Goal: Obtain resource: Download file/media

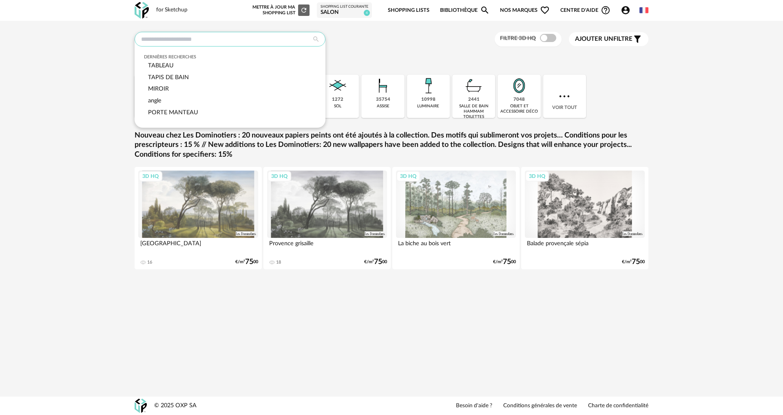
click at [174, 39] on input "text" at bounding box center [230, 39] width 191 height 15
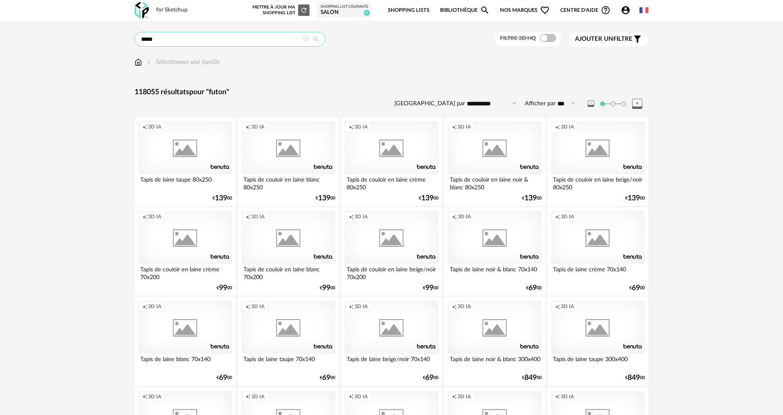
type input "*****"
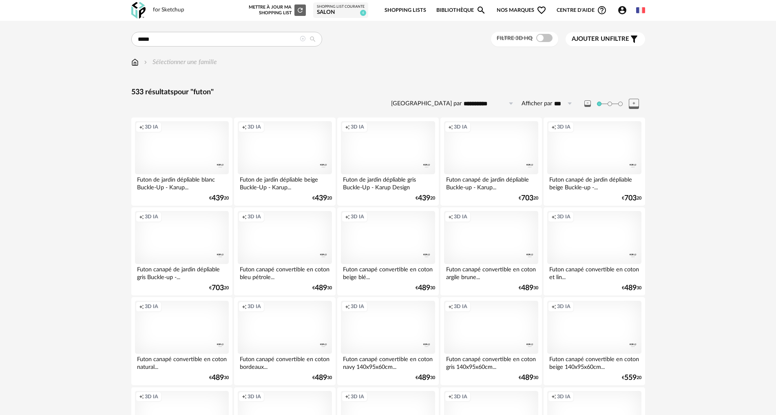
click at [545, 41] on span at bounding box center [544, 38] width 16 height 8
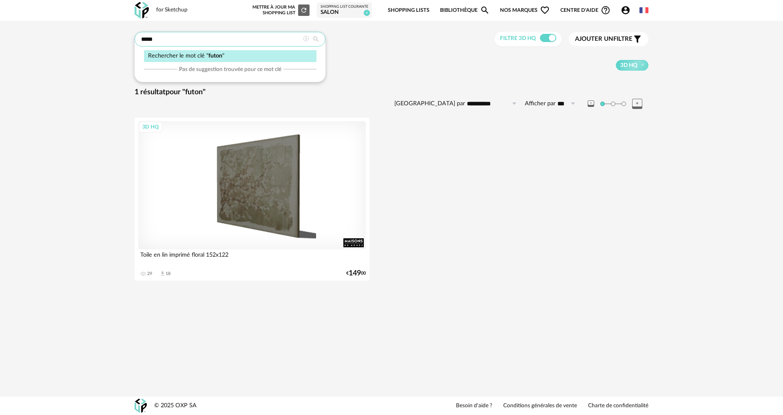
drag, startPoint x: 163, startPoint y: 40, endPoint x: 101, endPoint y: 32, distance: 62.9
click at [101, 32] on div "**********" at bounding box center [391, 159] width 783 height 276
type input "**********"
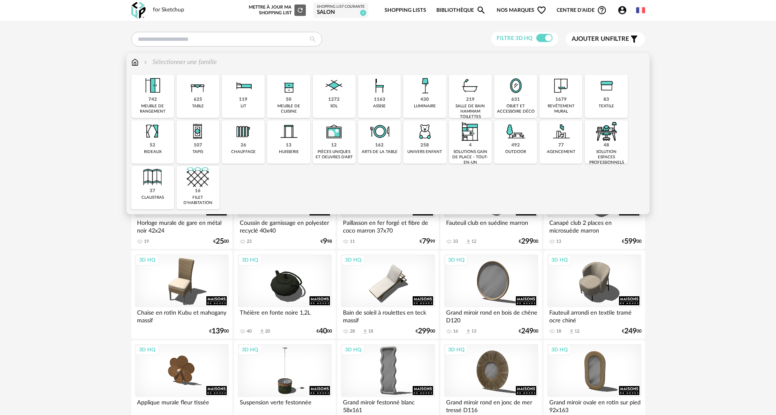
click at [386, 97] on div "1163 assise" at bounding box center [379, 96] width 43 height 43
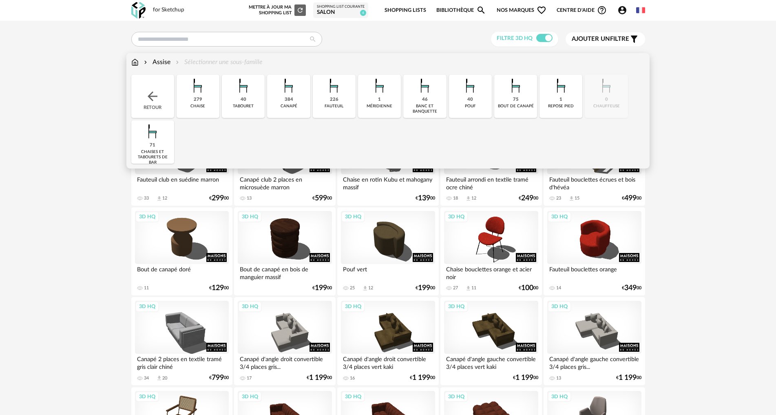
click at [297, 98] on div "384 canapé" at bounding box center [288, 96] width 43 height 43
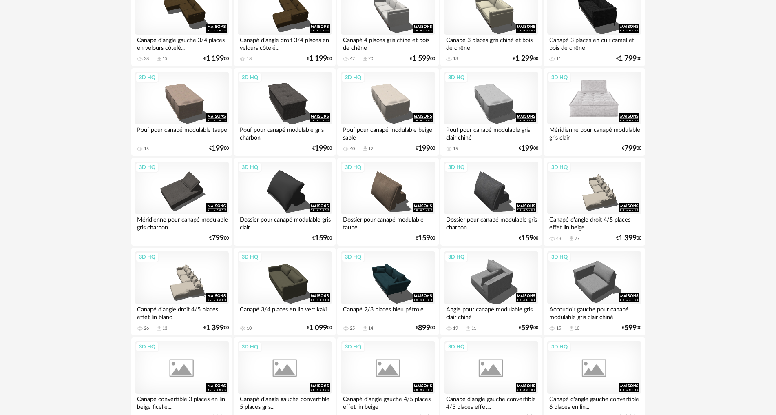
scroll to position [1223, 0]
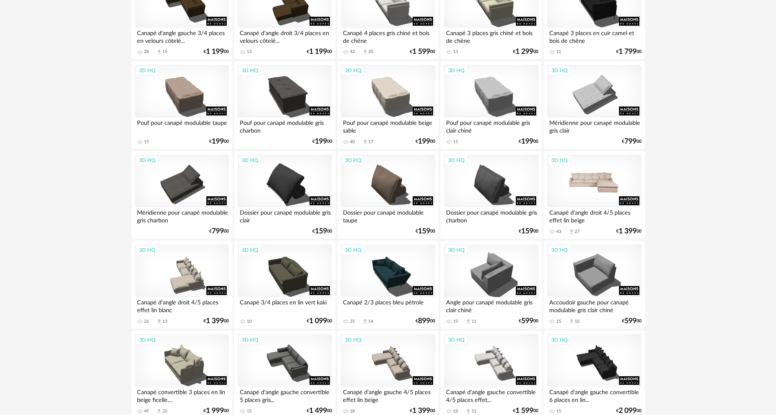
click at [598, 183] on div "3D HQ" at bounding box center [594, 181] width 94 height 53
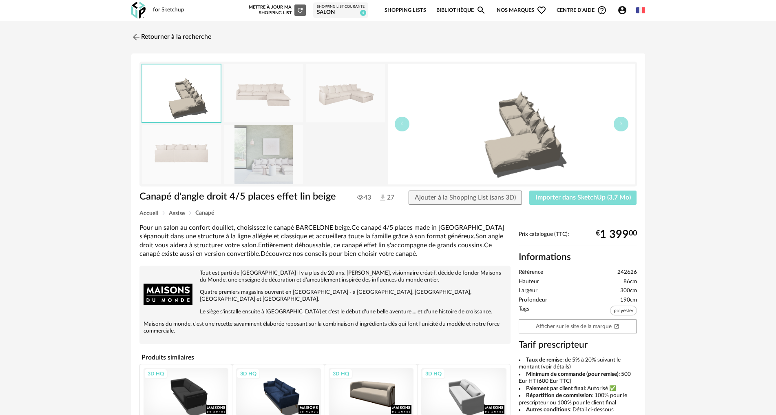
click at [568, 198] on span "Importer dans SketchUp (3,7 Mo)" at bounding box center [582, 197] width 95 height 7
click at [151, 37] on link "Retourner à la recherche" at bounding box center [169, 37] width 80 height 18
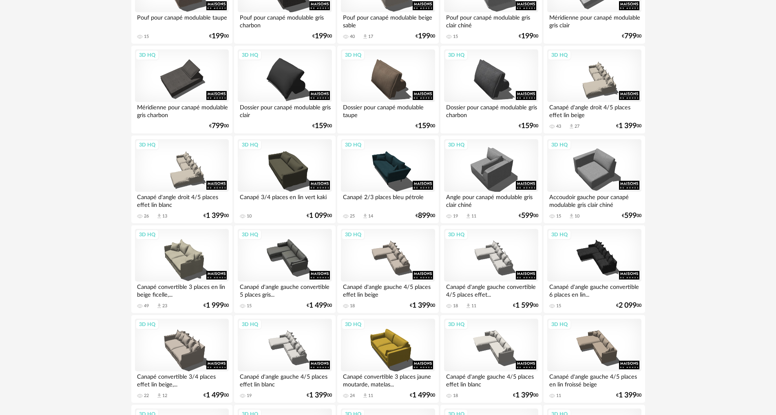
scroll to position [1468, 0]
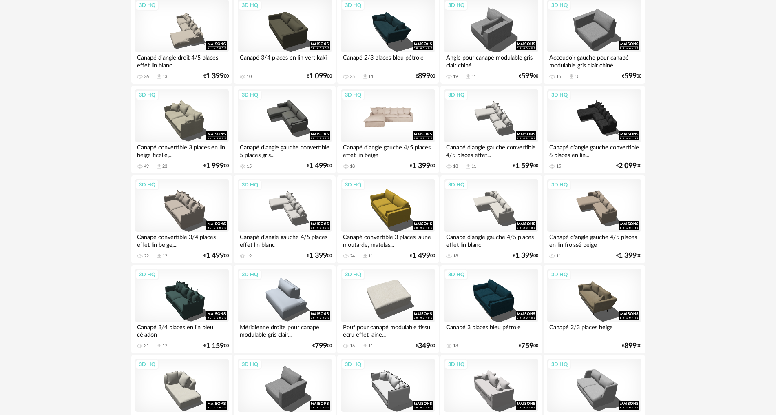
click at [392, 123] on div "3D HQ" at bounding box center [388, 115] width 94 height 53
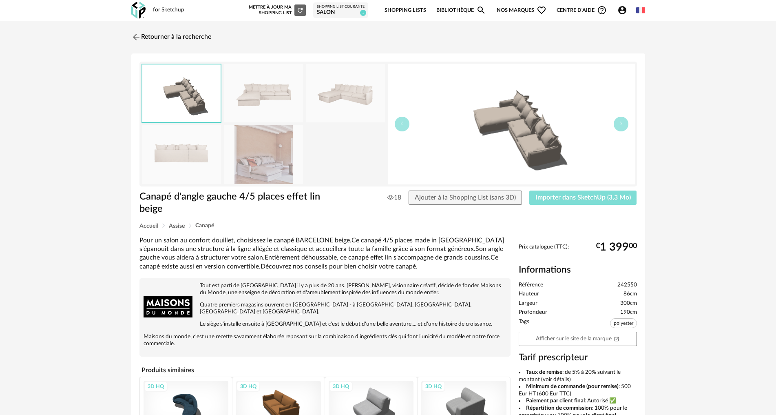
click at [556, 197] on span "Importer dans SketchUp (3,3 Mo)" at bounding box center [582, 197] width 95 height 7
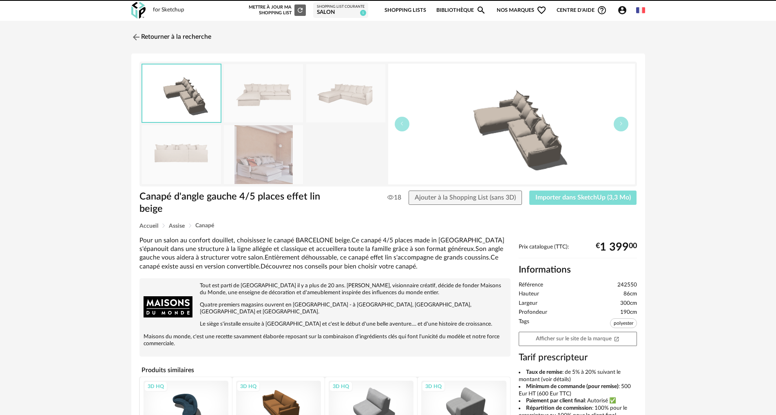
click at [529, 190] on button "Importer dans SketchUp (3,3 Mo)" at bounding box center [583, 197] width 108 height 15
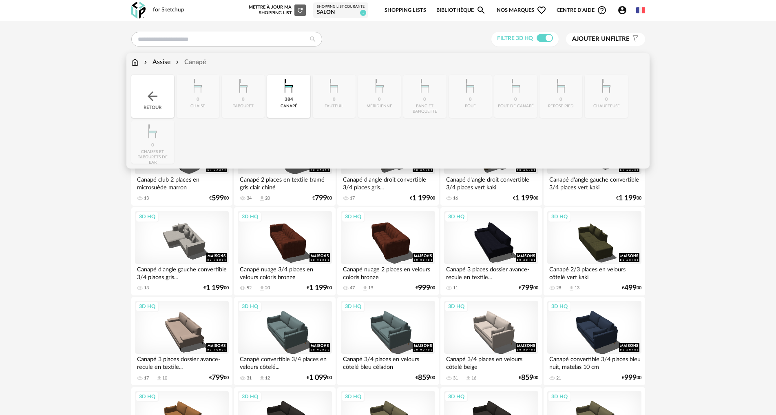
click at [159, 89] on img at bounding box center [152, 96] width 15 height 15
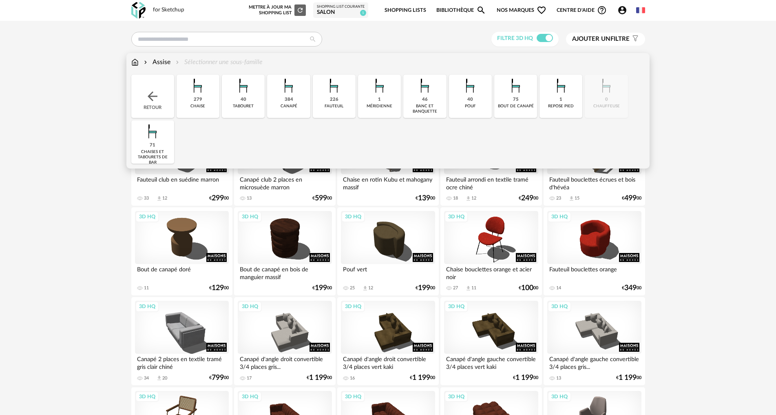
click at [158, 92] on img at bounding box center [152, 96] width 15 height 15
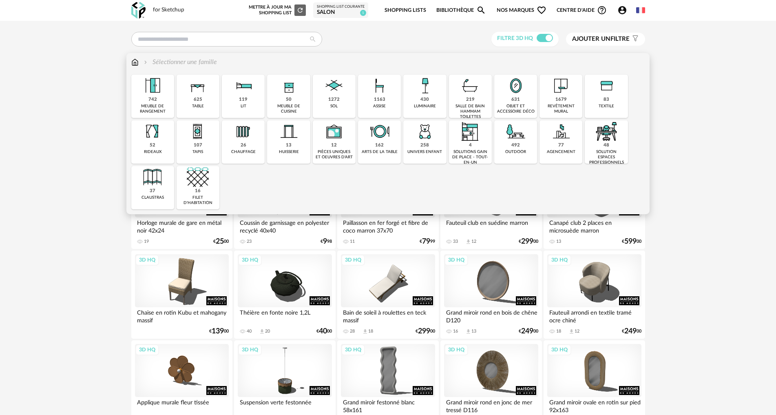
click at [199, 135] on img at bounding box center [198, 131] width 22 height 22
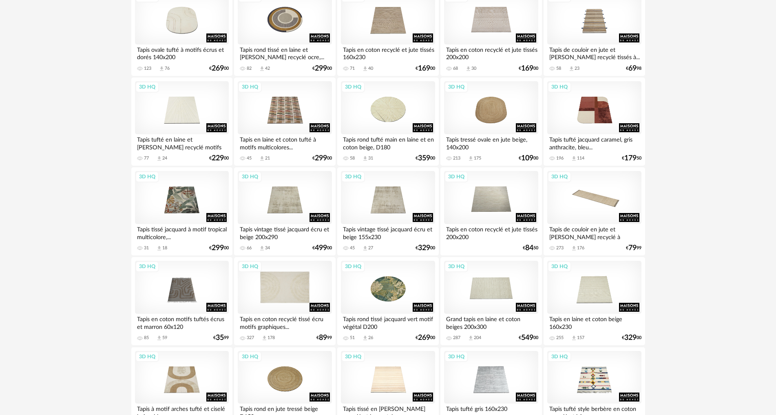
scroll to position [938, 0]
click at [186, 382] on div "3D HQ" at bounding box center [182, 376] width 94 height 53
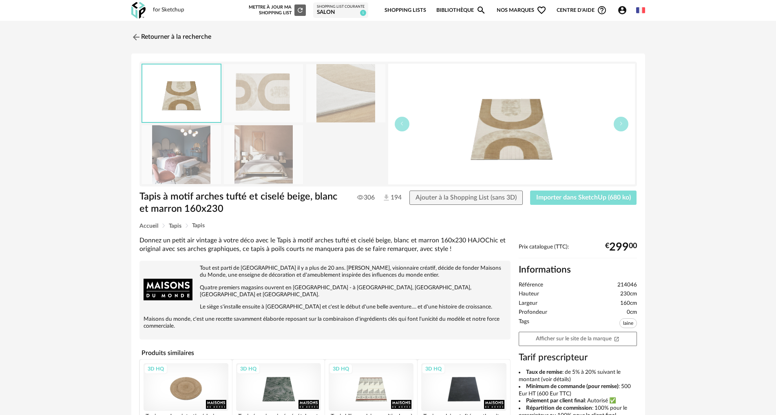
click at [567, 198] on span "Importer dans SketchUp (680 ko)" at bounding box center [583, 197] width 95 height 7
click at [152, 34] on link "Retourner à la recherche" at bounding box center [169, 37] width 80 height 18
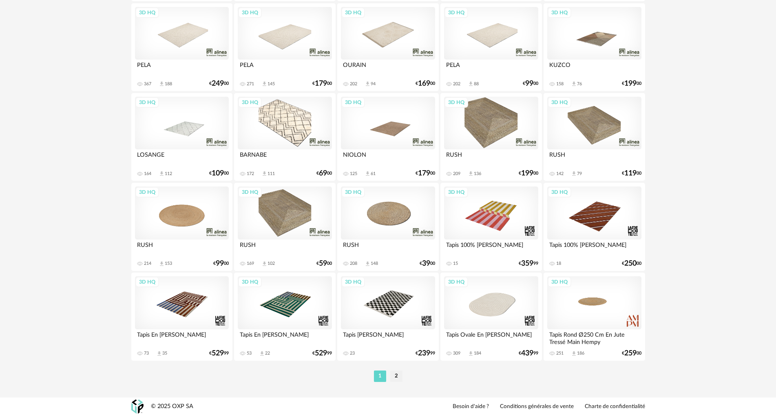
scroll to position [1550, 0]
click at [396, 373] on li "2" at bounding box center [396, 375] width 12 height 11
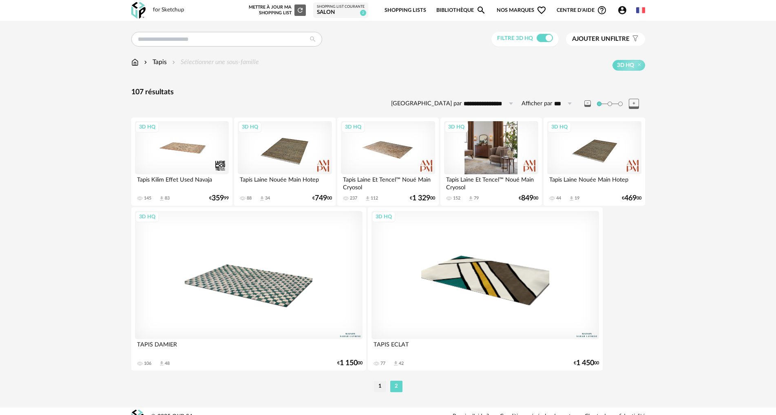
click at [496, 156] on div "3D HQ" at bounding box center [491, 147] width 94 height 53
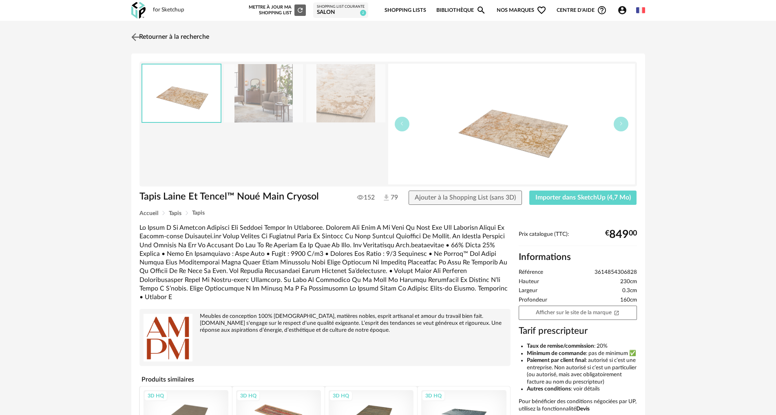
click at [139, 36] on img at bounding box center [135, 37] width 12 height 12
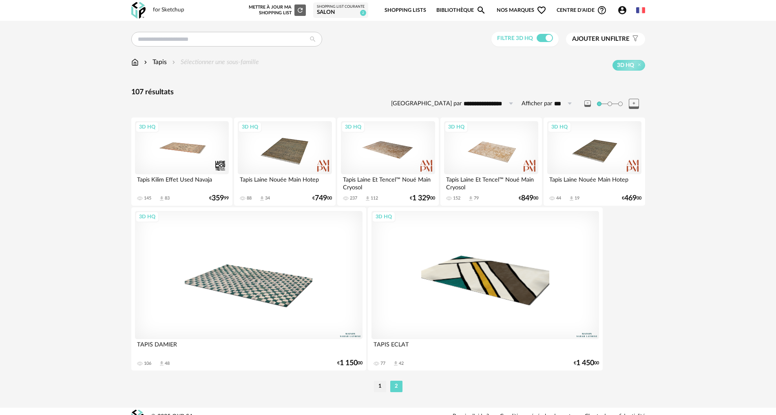
click at [690, 183] on div "**********" at bounding box center [388, 214] width 776 height 386
click at [291, 151] on div "3D HQ" at bounding box center [285, 147] width 94 height 53
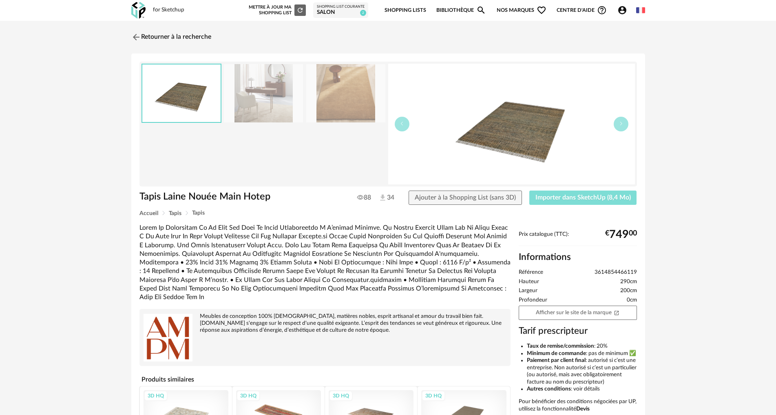
click at [565, 202] on button "Importer dans SketchUp (8,4 Mo)" at bounding box center [583, 197] width 108 height 15
drag, startPoint x: 174, startPoint y: 32, endPoint x: 173, endPoint y: 39, distance: 6.7
click at [174, 32] on link "Retourner à la recherche" at bounding box center [169, 37] width 80 height 18
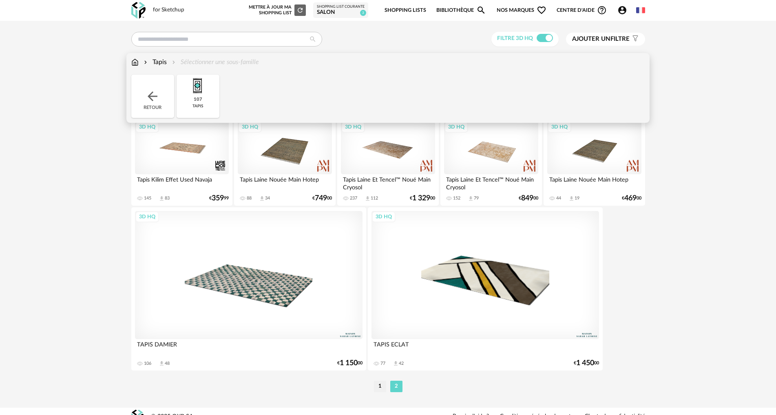
click at [136, 62] on img at bounding box center [134, 61] width 7 height 9
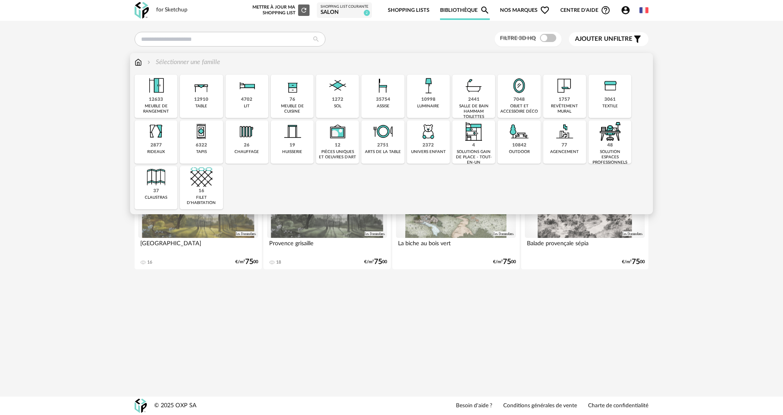
click at [198, 108] on div "12910 table" at bounding box center [201, 96] width 43 height 43
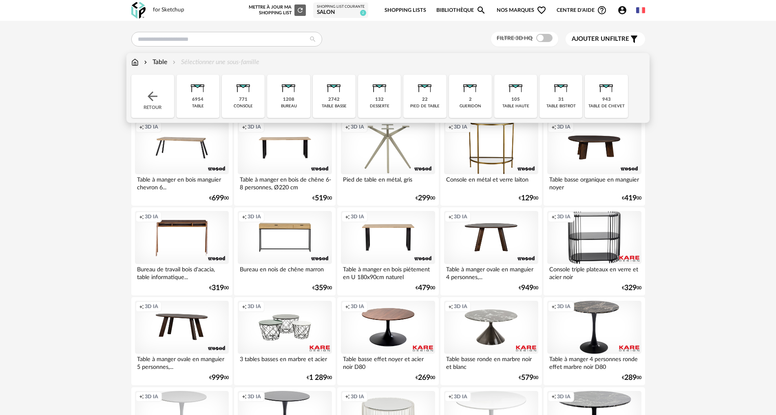
click at [197, 97] on div "6954" at bounding box center [197, 100] width 11 height 6
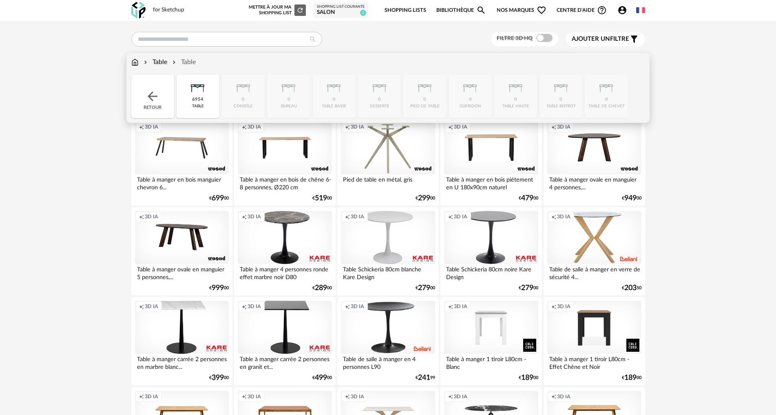
click at [150, 98] on img at bounding box center [152, 96] width 15 height 15
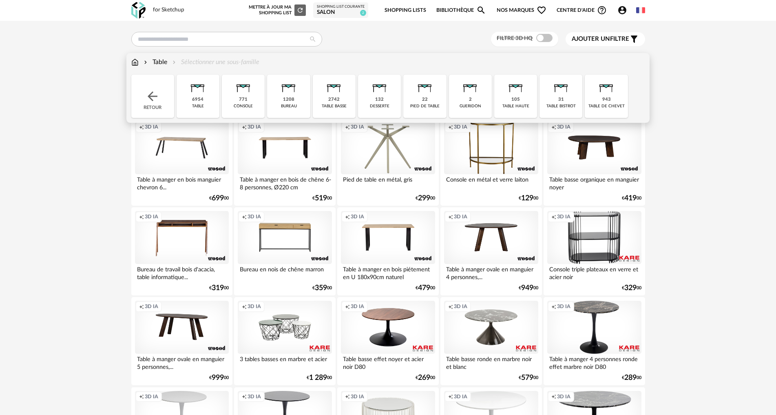
click at [336, 93] on img at bounding box center [334, 86] width 22 height 22
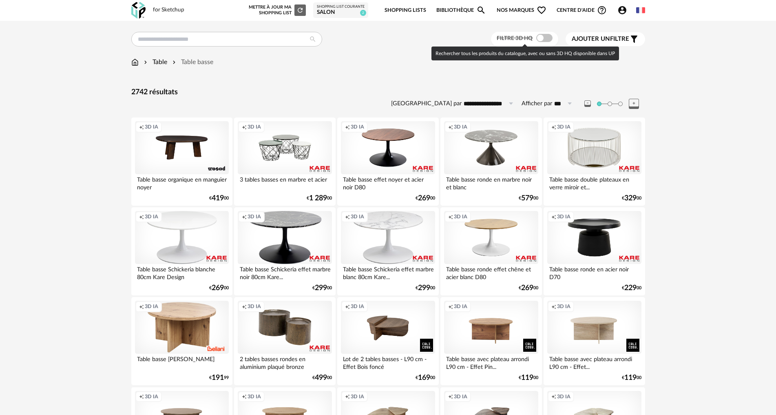
click at [538, 37] on span at bounding box center [544, 38] width 16 height 8
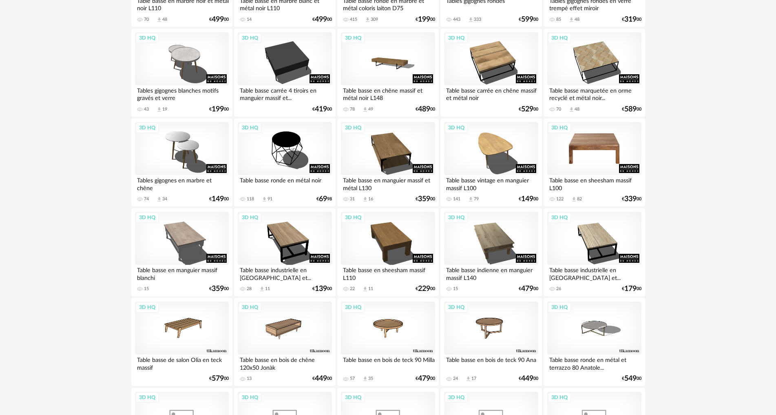
scroll to position [897, 0]
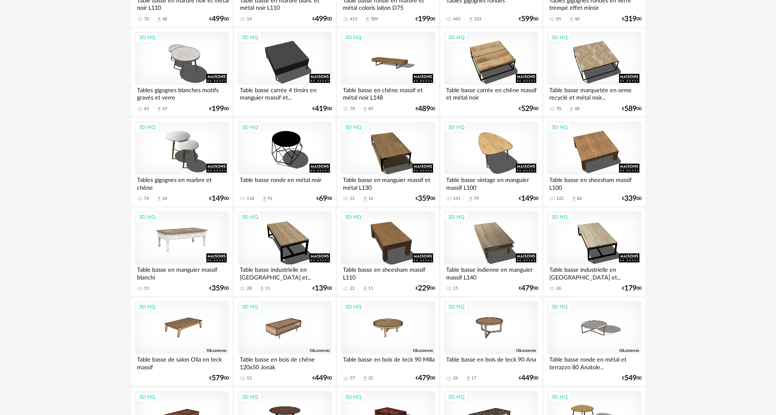
click at [179, 239] on div "3D HQ" at bounding box center [182, 237] width 94 height 53
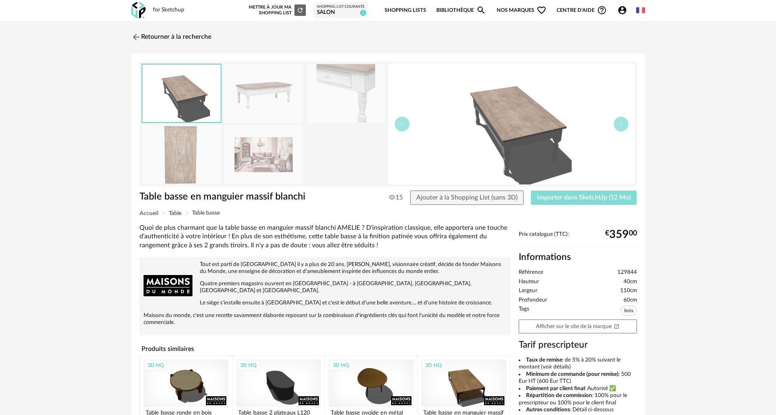
click at [587, 197] on span "Importer dans SketchUp (12 Mo)" at bounding box center [584, 197] width 94 height 7
click at [155, 37] on link "Retourner à la recherche" at bounding box center [169, 37] width 80 height 18
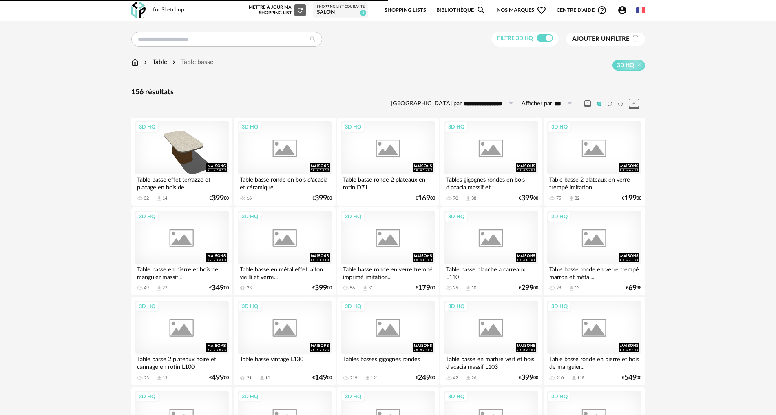
scroll to position [897, 0]
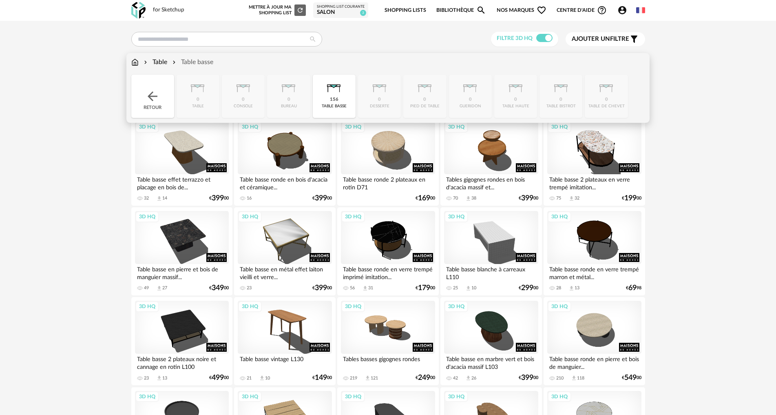
click at [132, 61] on img at bounding box center [134, 61] width 7 height 9
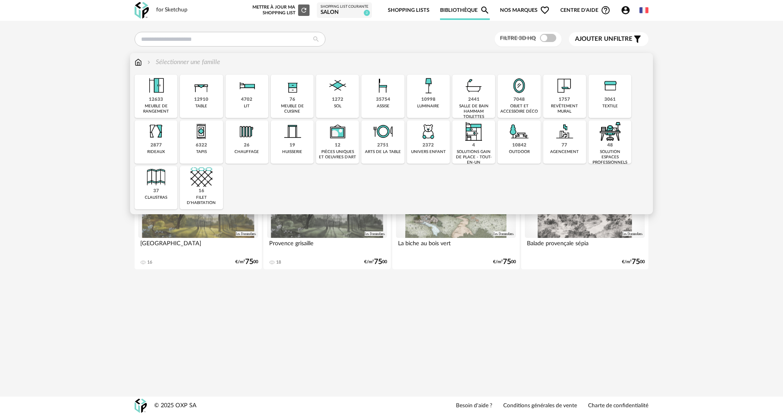
click at [188, 150] on div "6322 tapis" at bounding box center [201, 141] width 43 height 43
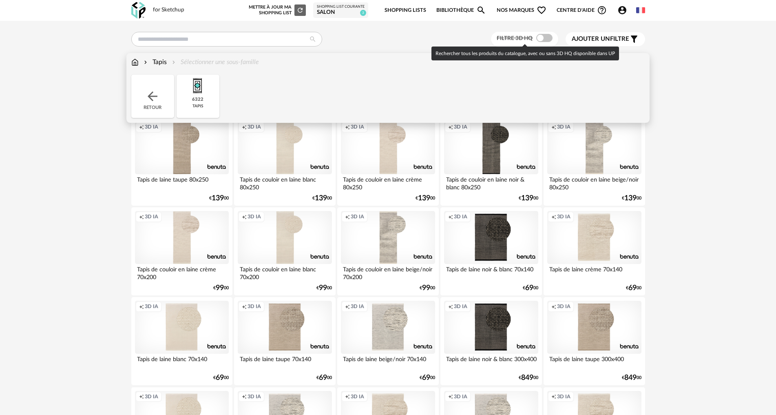
click at [536, 38] on span at bounding box center [544, 38] width 16 height 8
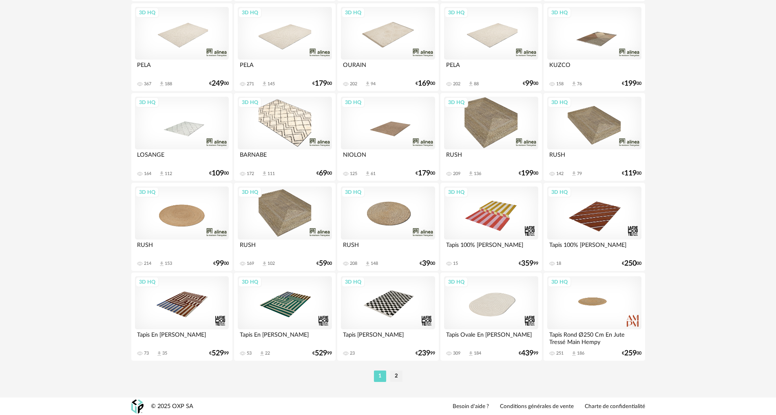
scroll to position [1550, 0]
click at [396, 374] on li "2" at bounding box center [396, 375] width 12 height 11
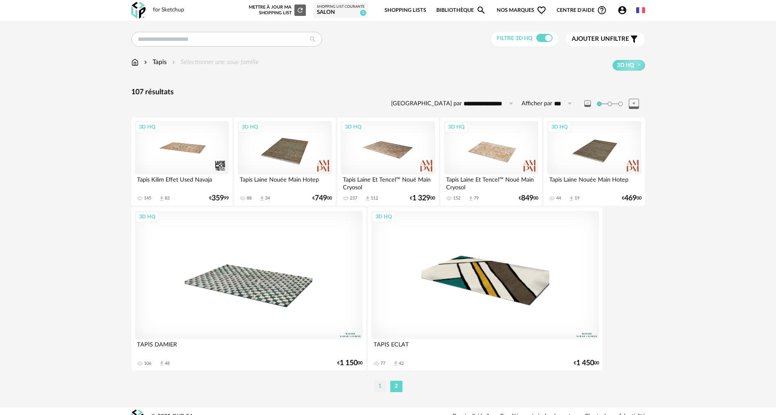
click at [385, 384] on li "1" at bounding box center [380, 385] width 12 height 11
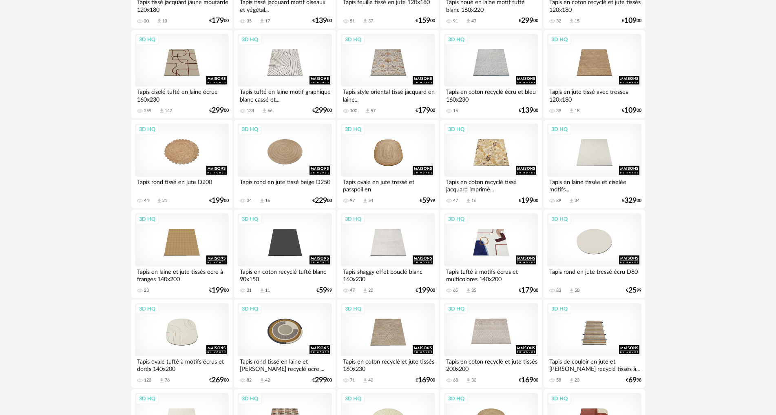
scroll to position [652, 0]
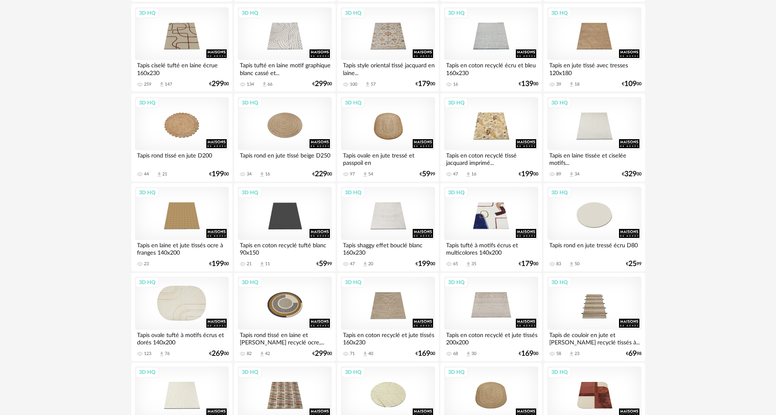
click at [193, 308] on div "3D HQ" at bounding box center [182, 302] width 94 height 53
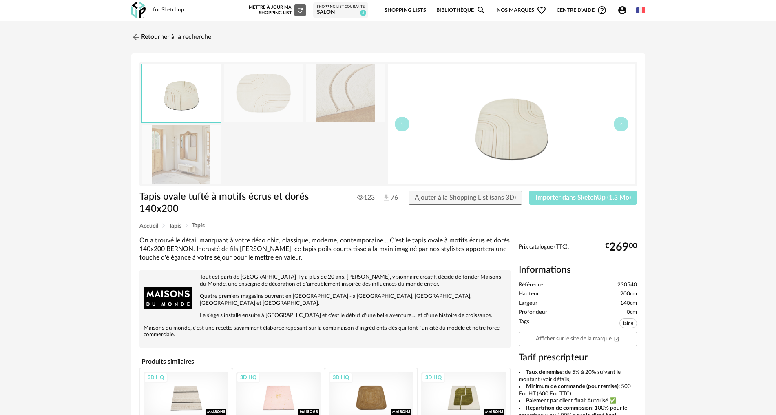
click at [552, 197] on span "Importer dans SketchUp (1,3 Mo)" at bounding box center [582, 197] width 95 height 7
drag, startPoint x: 143, startPoint y: 41, endPoint x: 149, endPoint y: 45, distance: 7.0
click at [143, 41] on link "Retourner à la recherche" at bounding box center [169, 37] width 80 height 18
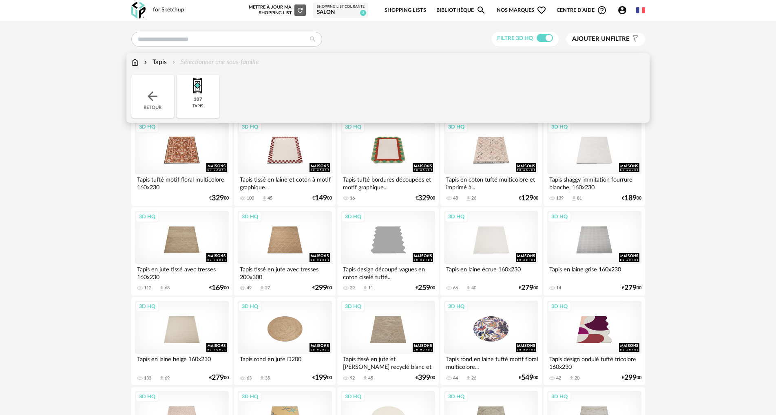
click at [135, 62] on img at bounding box center [134, 61] width 7 height 9
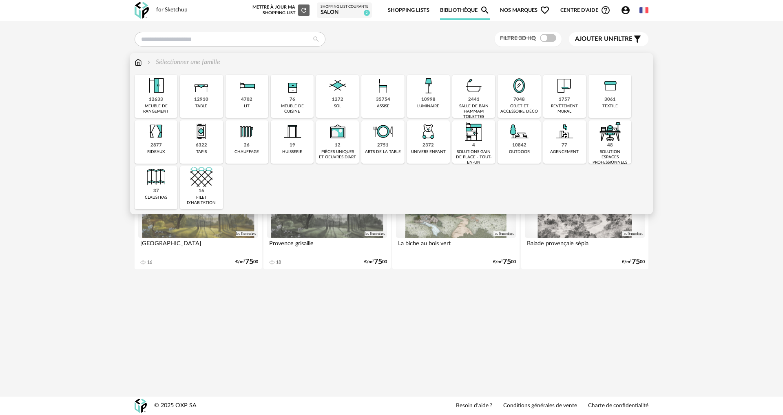
click at [525, 105] on div "objet et accessoire déco" at bounding box center [519, 109] width 38 height 11
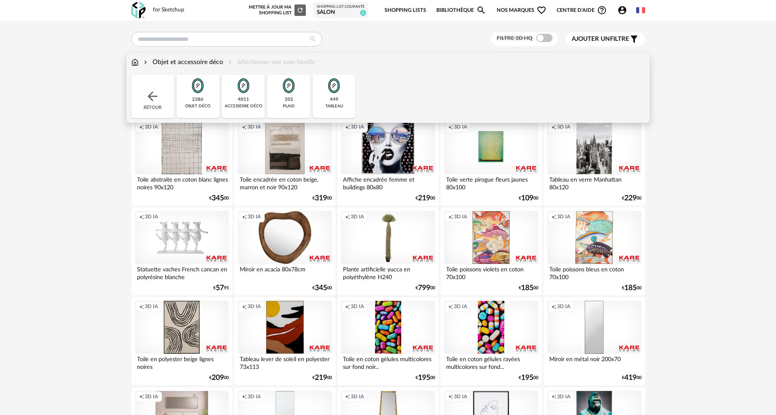
click at [333, 95] on img at bounding box center [334, 86] width 22 height 22
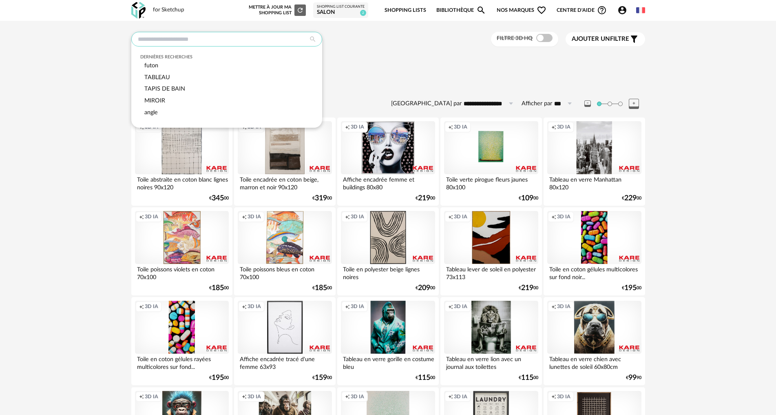
click at [191, 40] on input "text" at bounding box center [226, 39] width 191 height 15
click at [541, 40] on span at bounding box center [544, 38] width 16 height 8
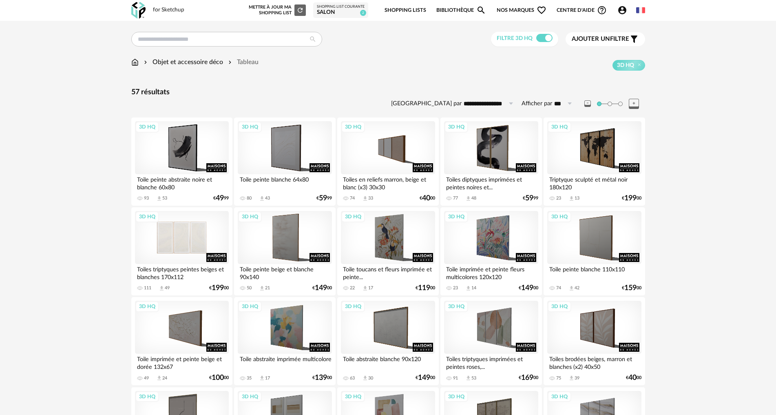
click at [199, 238] on div "3D HQ" at bounding box center [182, 237] width 94 height 53
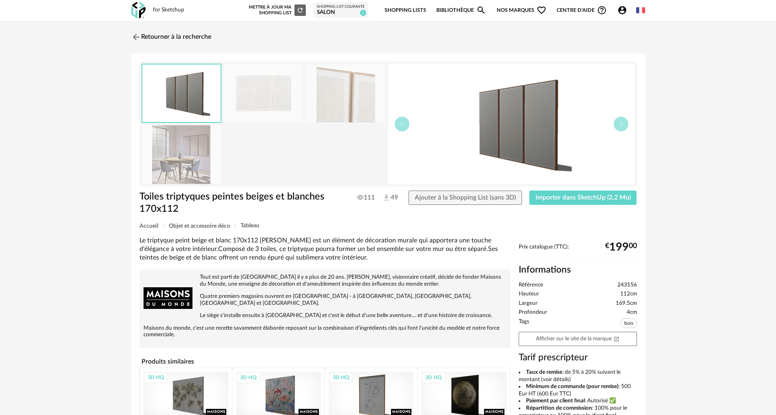
click at [192, 164] on img at bounding box center [181, 154] width 79 height 58
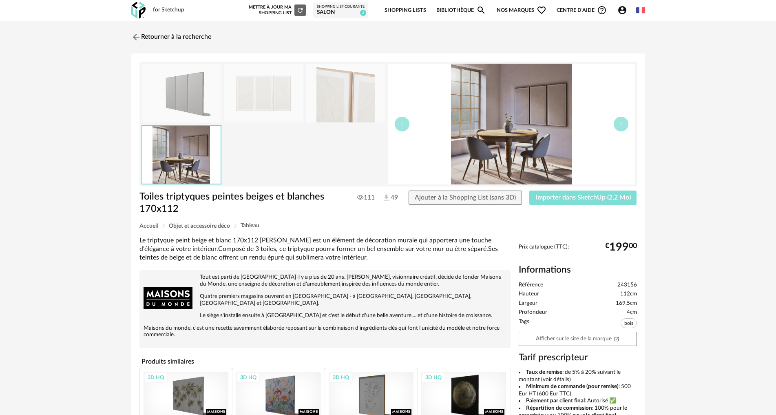
click at [578, 198] on span "Importer dans SketchUp (2,2 Mo)" at bounding box center [582, 197] width 95 height 7
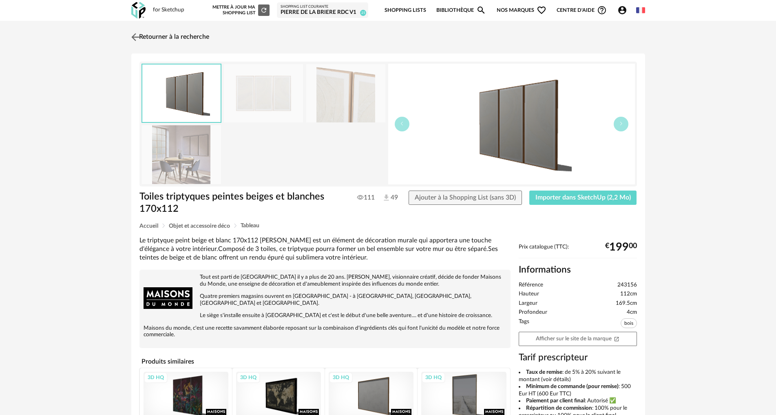
click at [172, 38] on link "Retourner à la recherche" at bounding box center [169, 37] width 80 height 18
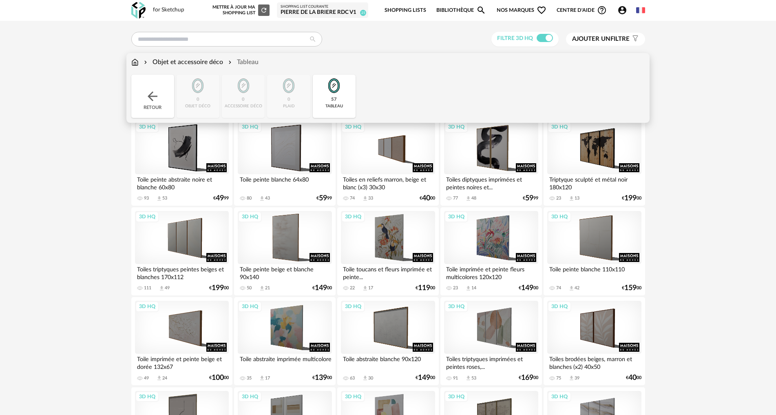
click at [152, 102] on img at bounding box center [152, 96] width 15 height 15
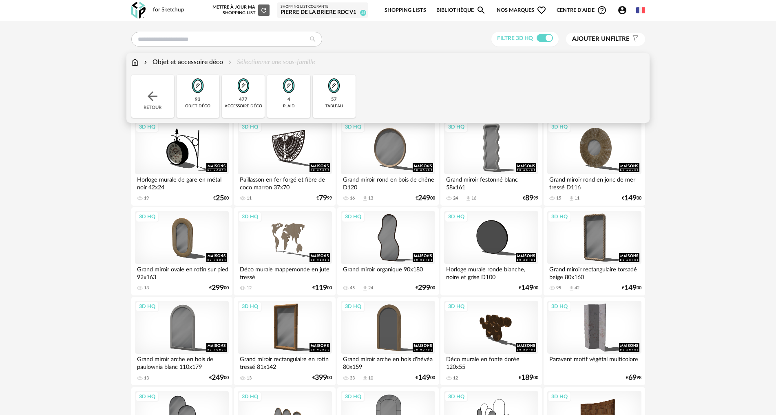
click at [136, 62] on img at bounding box center [134, 61] width 7 height 9
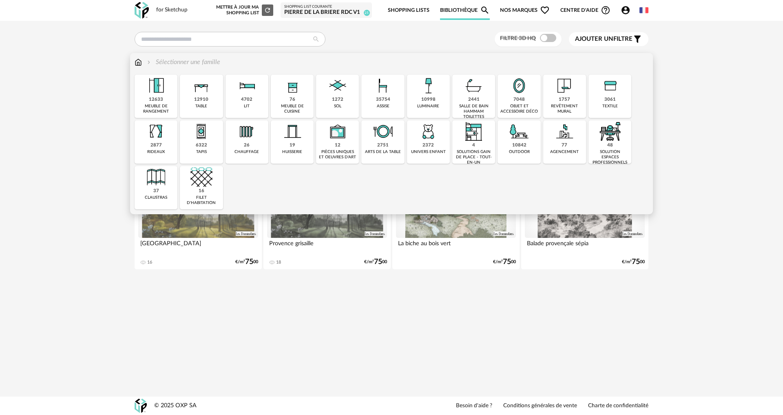
click at [435, 100] on div "10998 luminaire" at bounding box center [428, 96] width 43 height 43
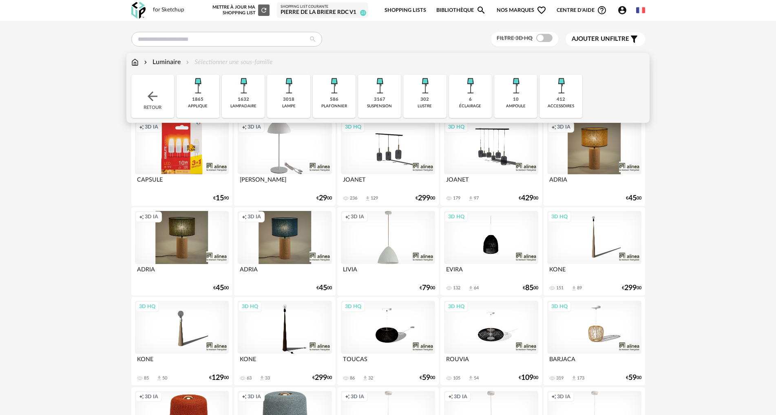
click at [391, 102] on div "3167 suspension" at bounding box center [379, 96] width 43 height 43
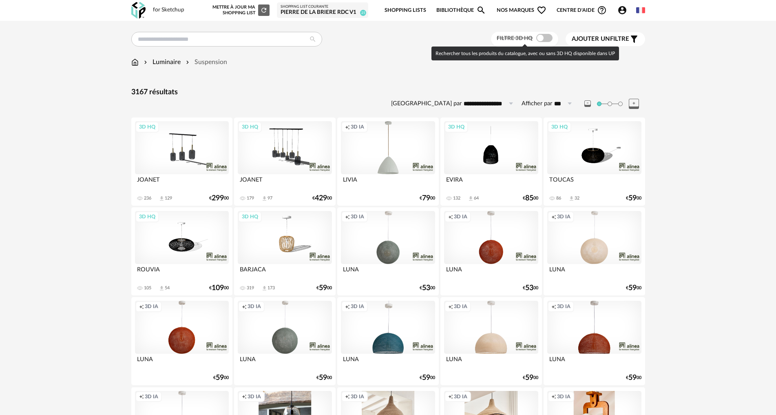
click at [545, 38] on span at bounding box center [544, 38] width 16 height 8
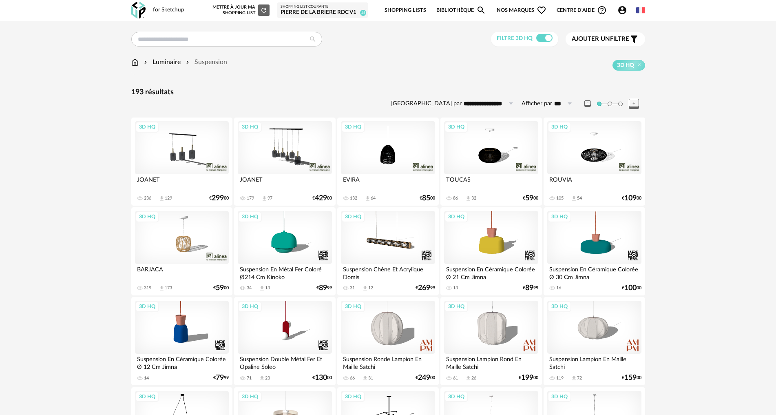
click at [187, 235] on div "3D HQ" at bounding box center [182, 237] width 94 height 53
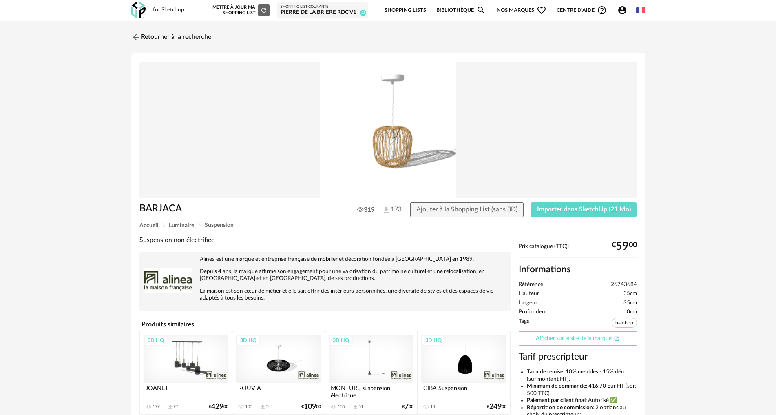
click at [546, 338] on link "Afficher sur le site de la marque Open In New icon" at bounding box center [578, 338] width 118 height 14
click at [569, 207] on span "Importer dans SketchUp (21 Mo)" at bounding box center [584, 209] width 94 height 7
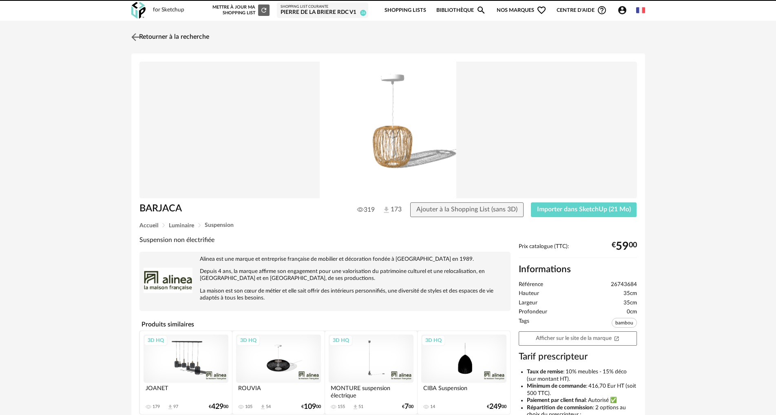
click at [159, 29] on link "Retourner à la recherche" at bounding box center [169, 37] width 80 height 18
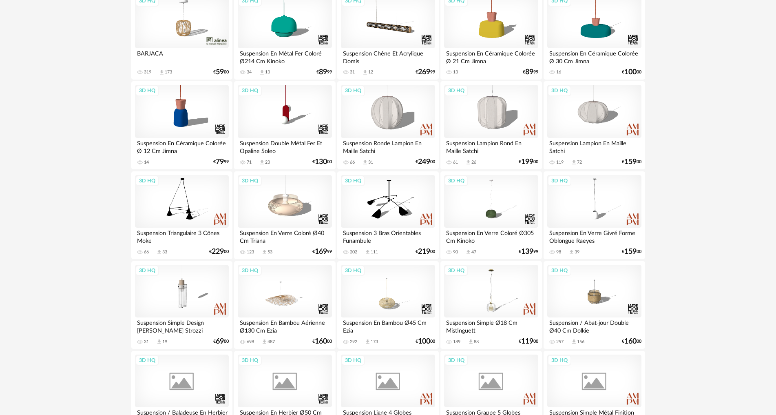
scroll to position [245, 0]
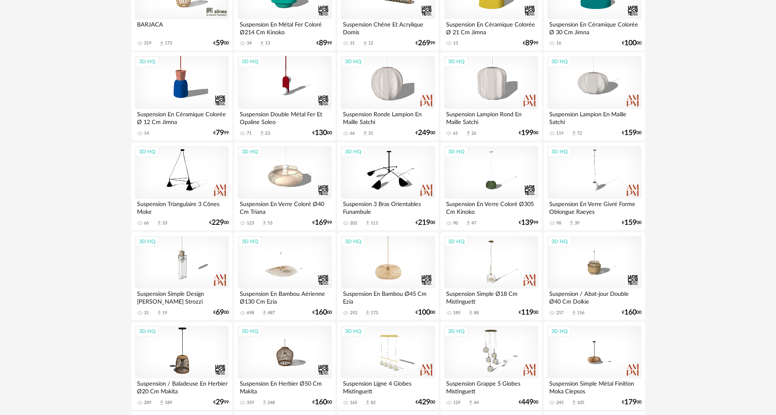
click at [381, 272] on div "3D HQ" at bounding box center [388, 262] width 94 height 53
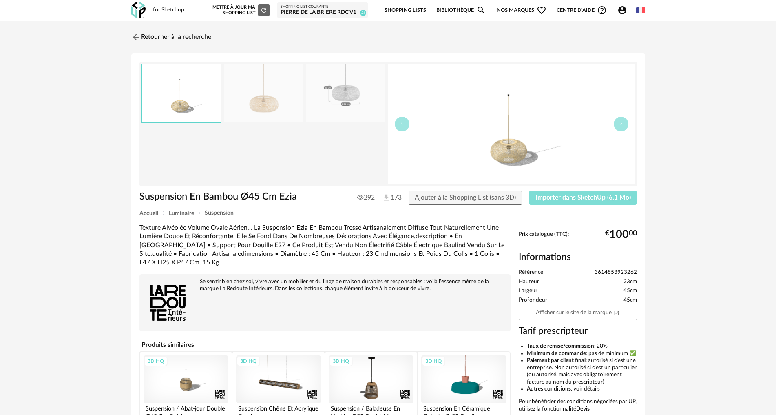
click at [577, 198] on span "Importer dans SketchUp (6,1 Mo)" at bounding box center [582, 197] width 95 height 7
click at [185, 35] on link "Retourner à la recherche" at bounding box center [169, 37] width 80 height 18
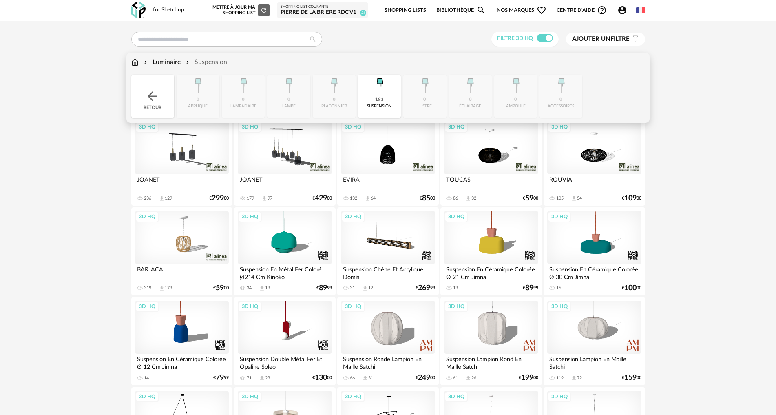
click at [135, 59] on img at bounding box center [134, 61] width 7 height 9
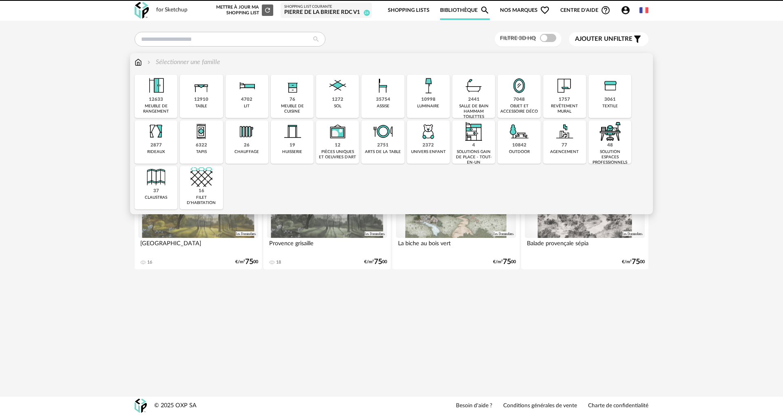
click at [346, 93] on img at bounding box center [338, 86] width 22 height 22
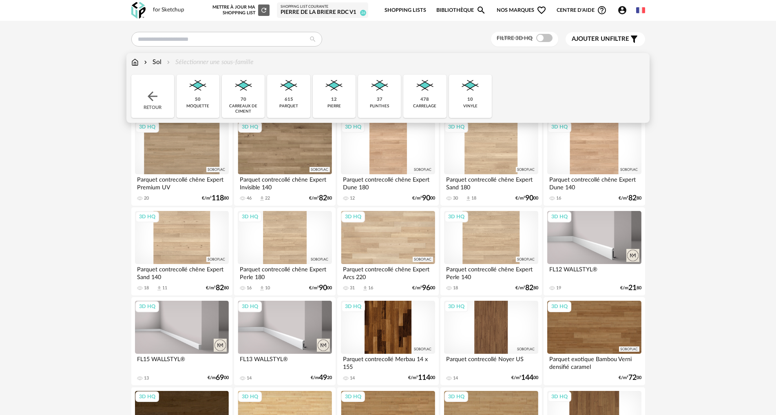
click at [429, 98] on div "478 carrelage" at bounding box center [424, 96] width 43 height 43
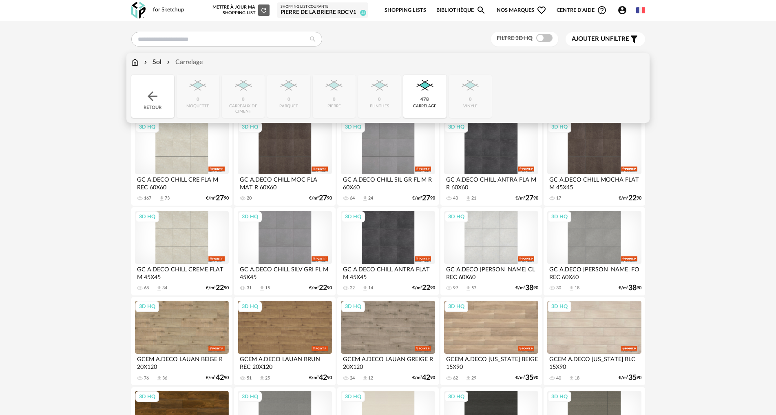
click at [472, 99] on div "Close icon Retour 0 moquette 0 carreaux de ciment 0 parquet 0 pierre 0 plinthes…" at bounding box center [388, 96] width 514 height 43
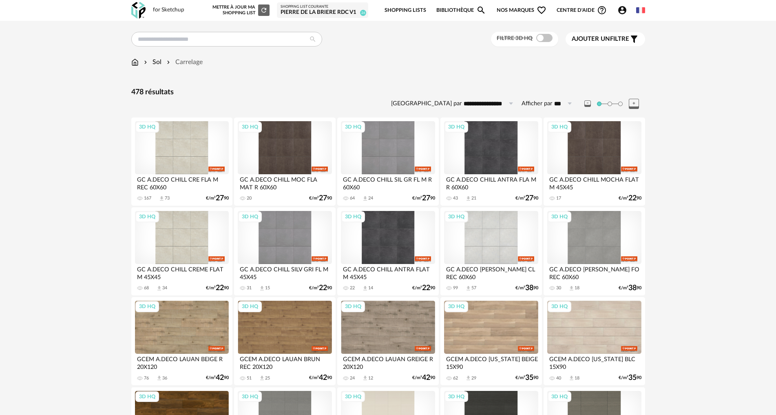
click at [620, 41] on span "Ajouter un filtre" at bounding box center [600, 39] width 57 height 8
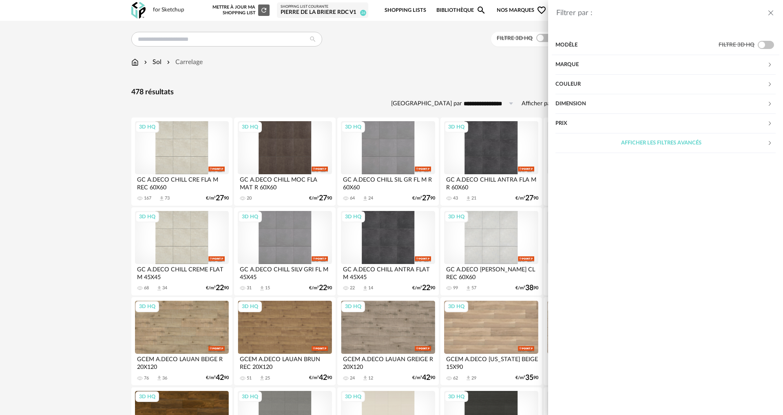
click at [579, 84] on div "Couleur" at bounding box center [661, 85] width 212 height 20
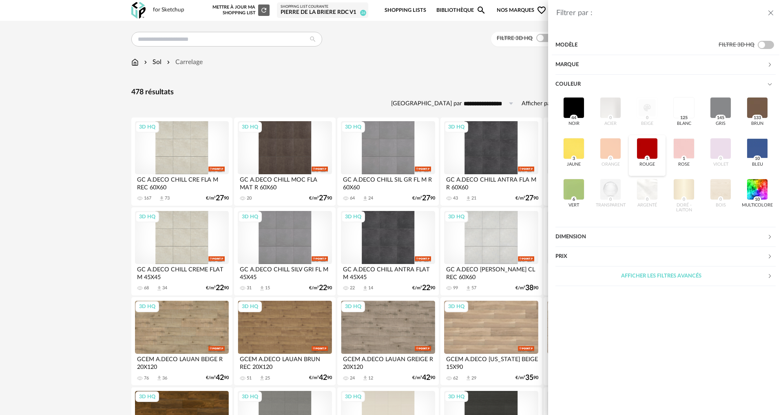
click at [644, 146] on div at bounding box center [646, 148] width 21 height 21
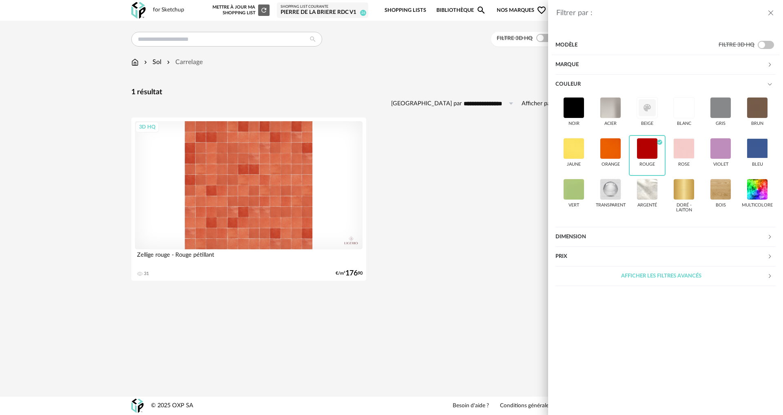
click at [158, 61] on div "Filtrer par : Modèle Filtre 3D HQ Marque &tradition 0 101 Copenhagen 0 366 Conc…" at bounding box center [391, 207] width 783 height 415
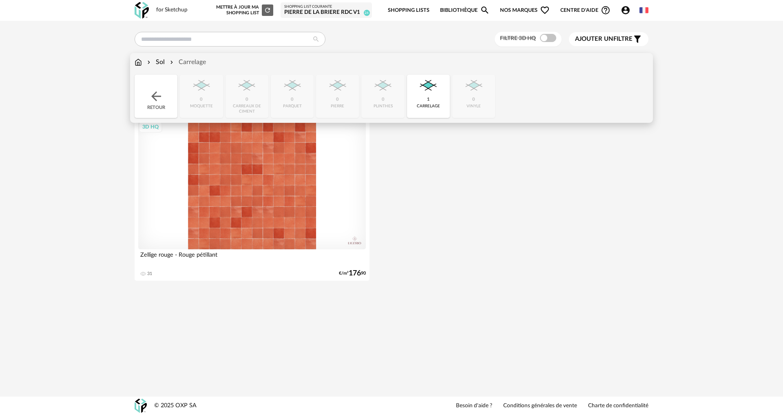
click at [159, 62] on div "Sol" at bounding box center [155, 61] width 19 height 9
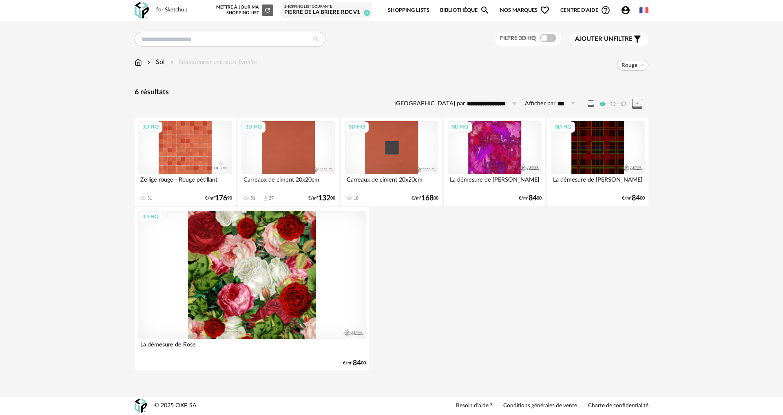
click at [636, 63] on span "Rouge" at bounding box center [629, 65] width 16 height 7
click at [642, 64] on icon at bounding box center [642, 64] width 5 height 5
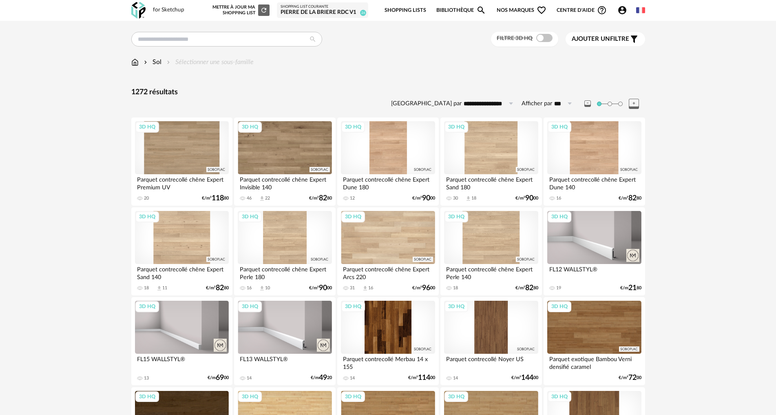
click at [604, 40] on span "Ajouter un" at bounding box center [591, 39] width 38 height 6
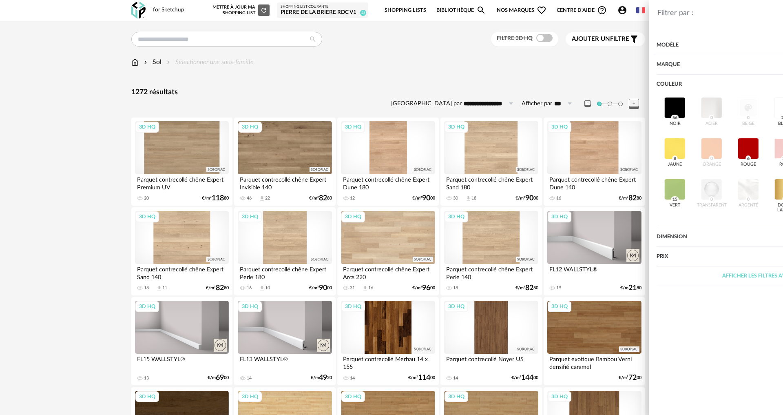
click at [65, 149] on div "Filtrer par : Modèle Filtre 3D HQ Marque &tradition 0 101 Copenhagen 0 366 Conc…" at bounding box center [391, 207] width 783 height 415
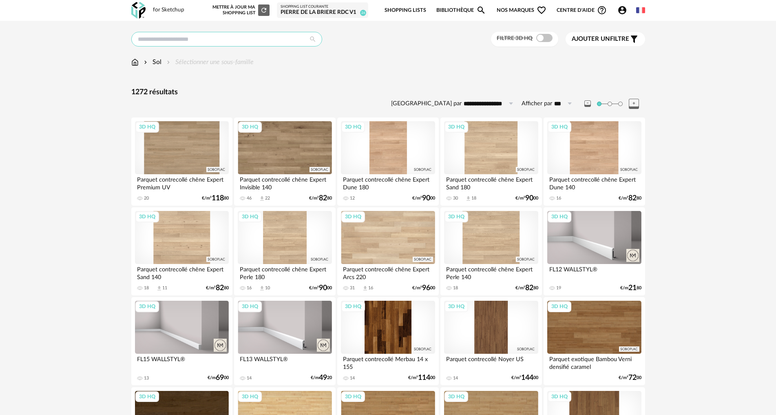
click at [155, 40] on input "text" at bounding box center [226, 39] width 191 height 15
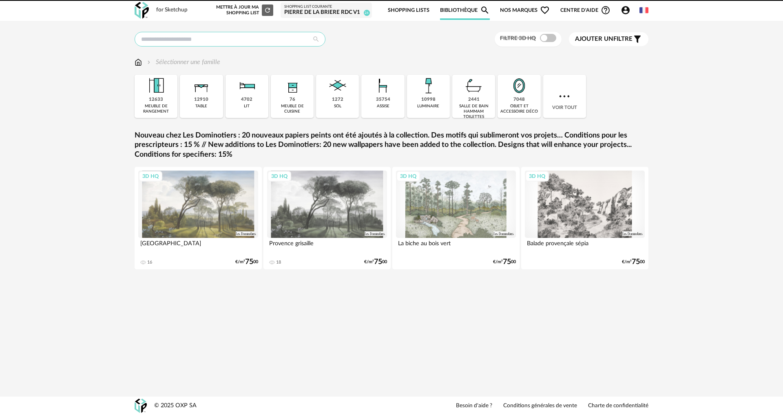
click at [155, 40] on input "text" at bounding box center [230, 39] width 191 height 15
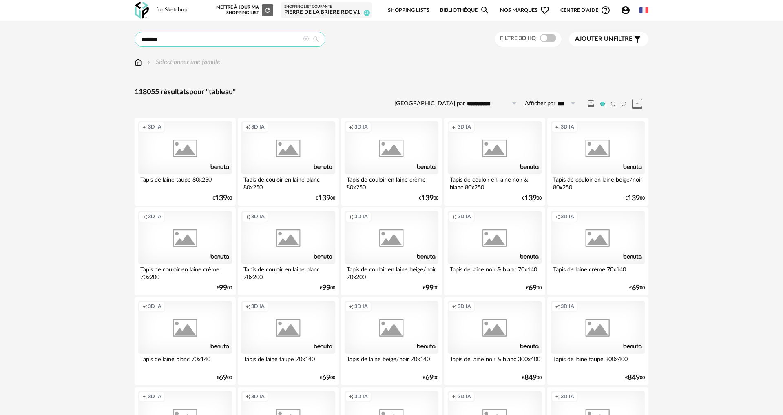
type input "*******"
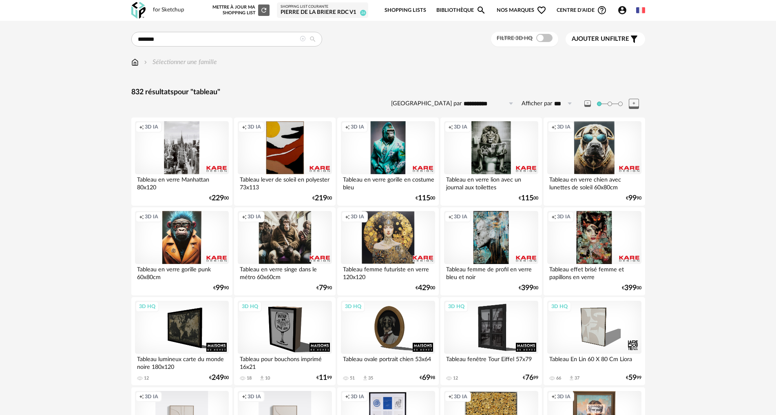
click at [616, 33] on button "Ajouter un filtre s Filter icon" at bounding box center [604, 39] width 79 height 14
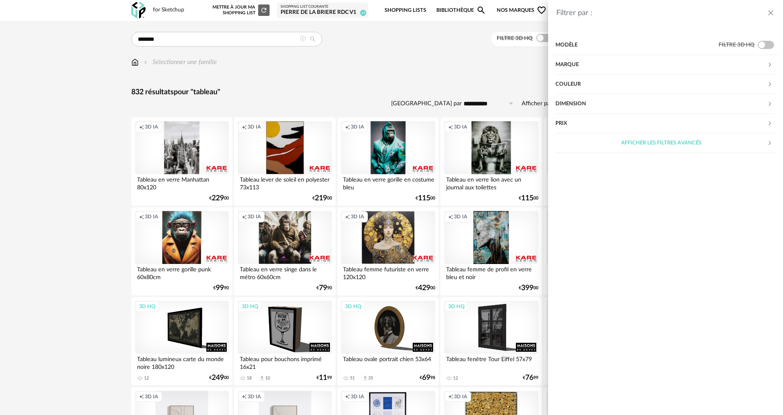
click at [584, 84] on div "Couleur" at bounding box center [661, 85] width 212 height 20
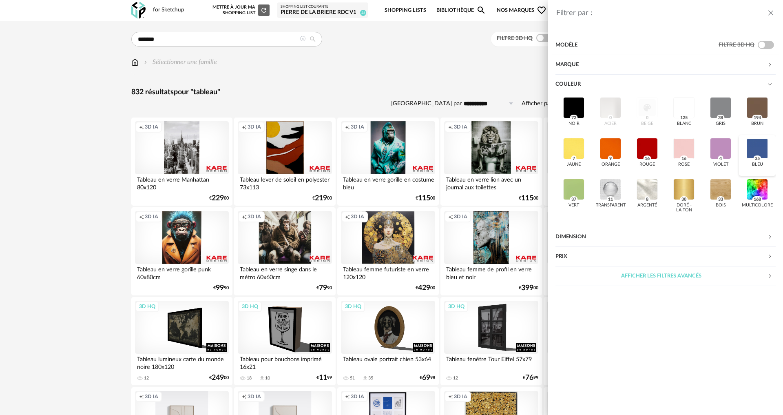
click at [760, 147] on div at bounding box center [756, 148] width 21 height 21
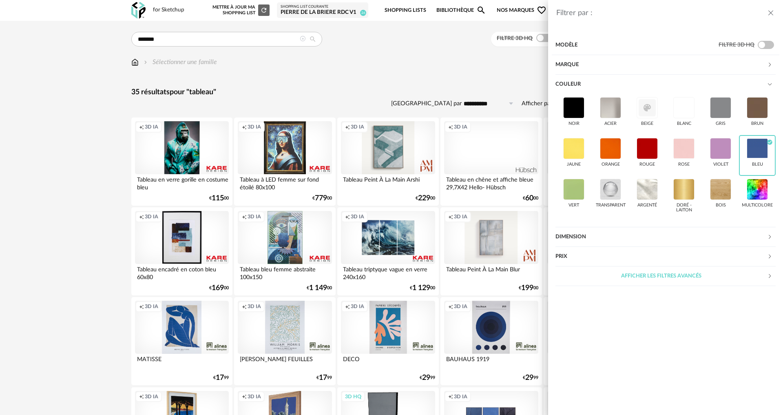
click at [76, 148] on div "Filtrer par : Modèle Filtre 3D HQ Marque &tradition 0 101 Copenhagen 0 366 Conc…" at bounding box center [391, 207] width 783 height 415
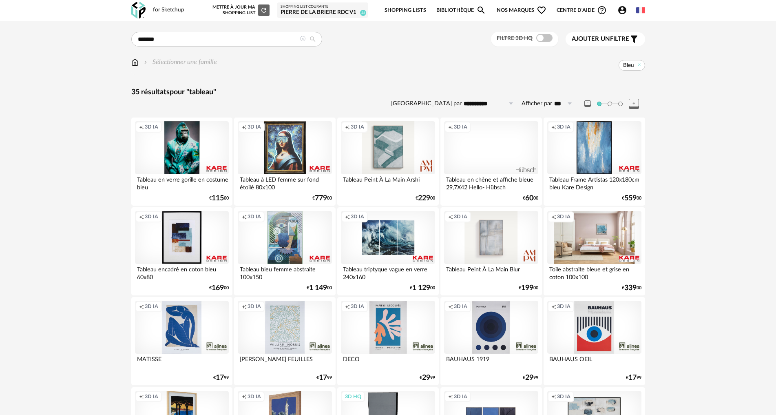
click at [574, 241] on div "Creation icon 3D IA" at bounding box center [594, 237] width 94 height 53
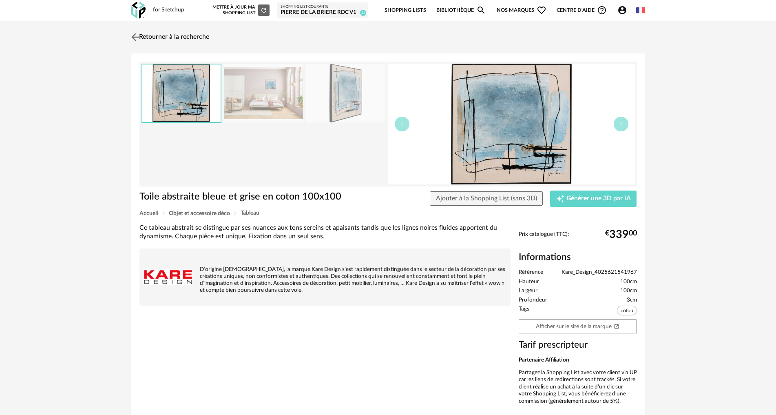
click at [139, 35] on img at bounding box center [135, 37] width 12 height 12
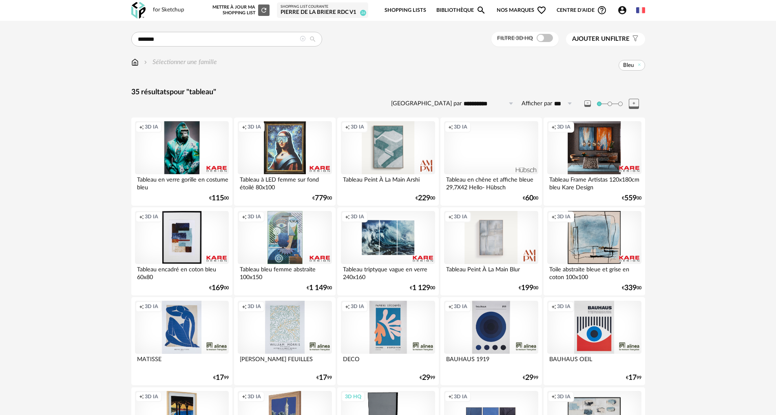
click at [596, 150] on div "Creation icon 3D IA" at bounding box center [594, 147] width 94 height 53
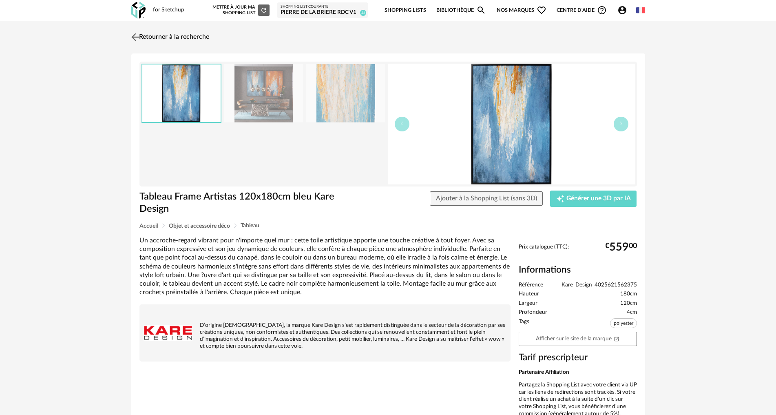
click at [136, 34] on img at bounding box center [135, 37] width 12 height 12
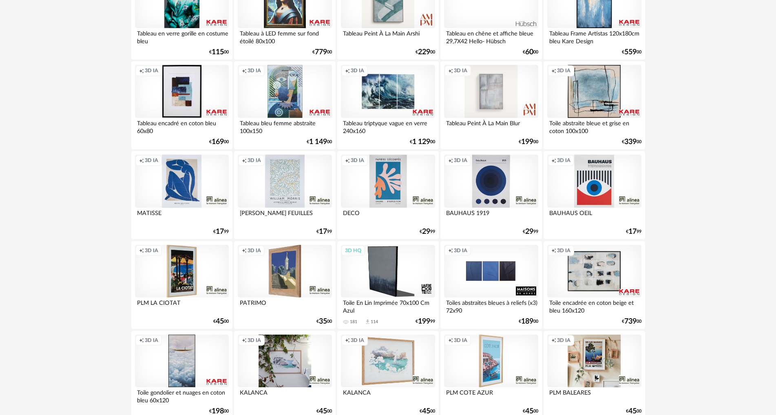
scroll to position [163, 0]
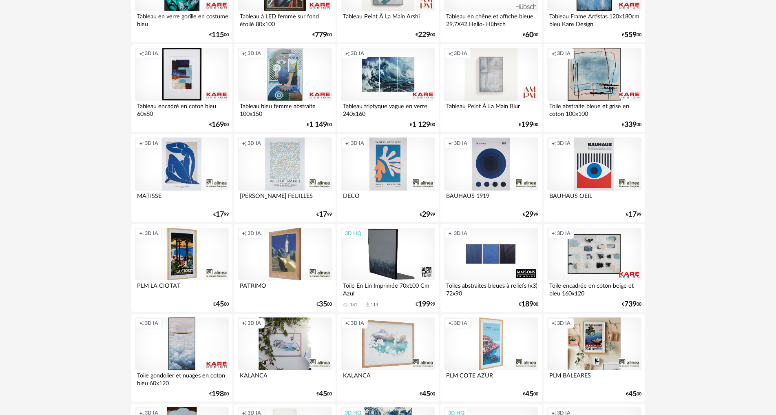
click at [181, 167] on div "Creation icon 3D IA" at bounding box center [182, 163] width 94 height 53
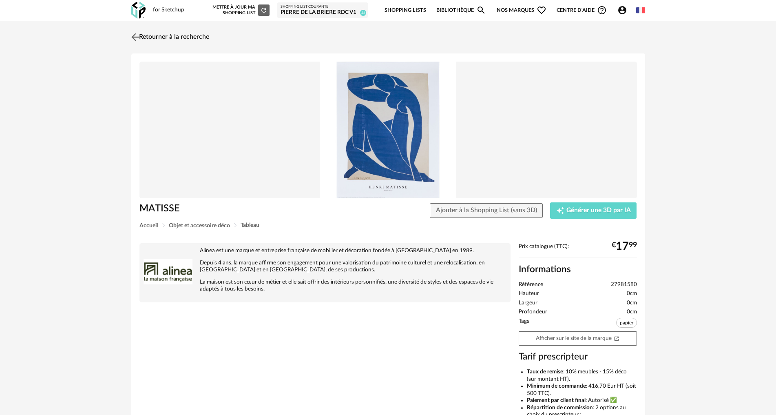
click at [135, 35] on img at bounding box center [135, 37] width 12 height 12
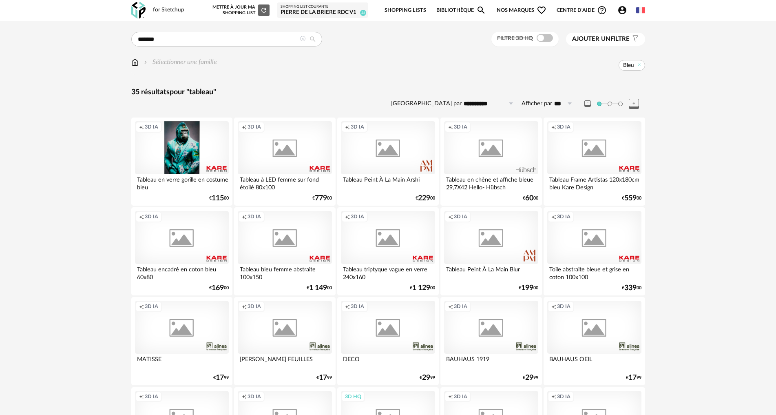
scroll to position [163, 0]
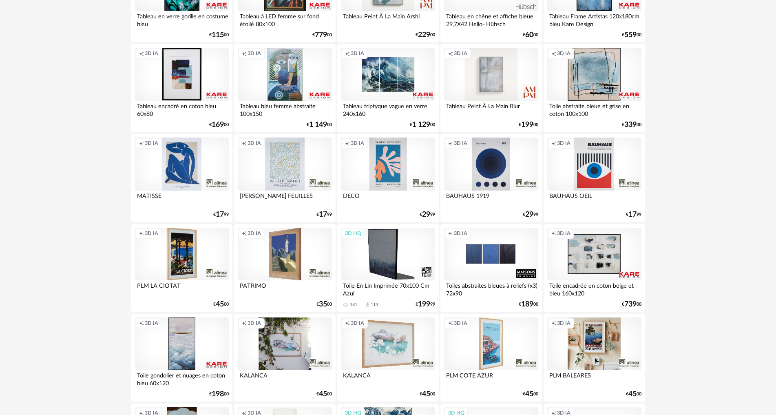
click at [177, 167] on div "Creation icon 3D IA" at bounding box center [182, 163] width 94 height 53
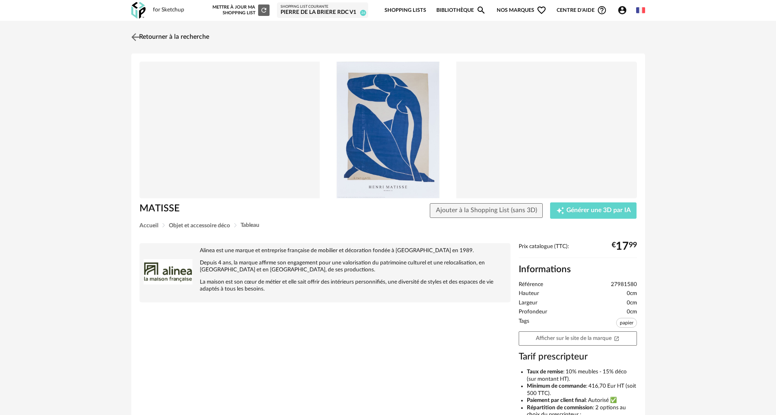
click at [135, 33] on img at bounding box center [135, 37] width 12 height 12
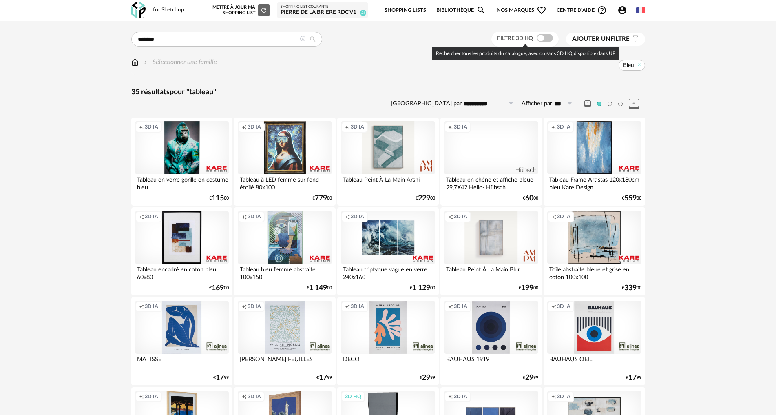
click at [537, 37] on span at bounding box center [544, 38] width 16 height 8
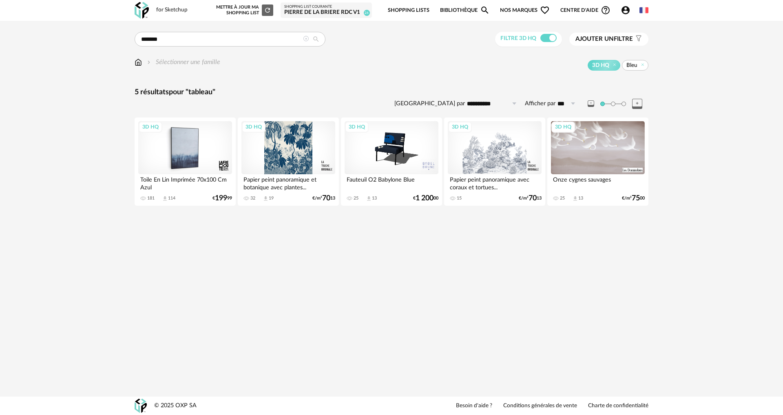
click at [185, 155] on div "3D HQ" at bounding box center [185, 147] width 94 height 53
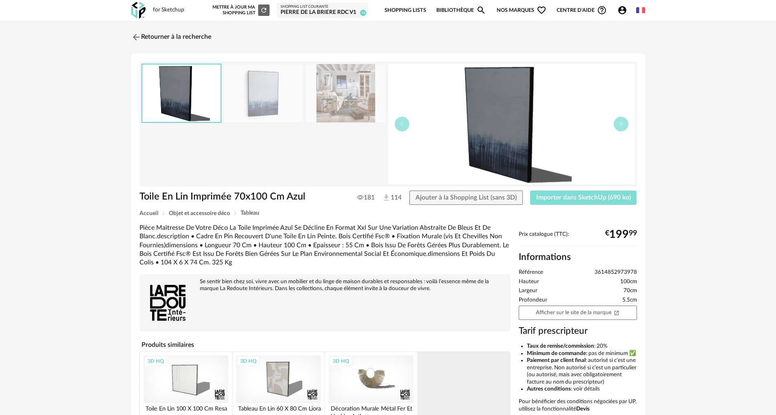
click at [562, 197] on span "Importer dans SketchUp (690 ko)" at bounding box center [583, 197] width 95 height 7
click at [530, 190] on button "Importer dans SketchUp (690 ko)" at bounding box center [583, 197] width 107 height 15
click at [578, 199] on span "Importer dans SketchUp (690 ko)" at bounding box center [583, 197] width 95 height 7
click at [196, 382] on div "3D HQ" at bounding box center [185, 379] width 85 height 48
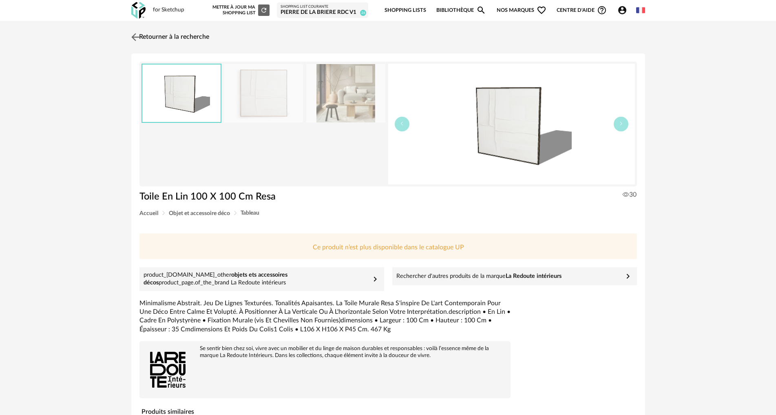
click at [137, 35] on img at bounding box center [135, 37] width 12 height 12
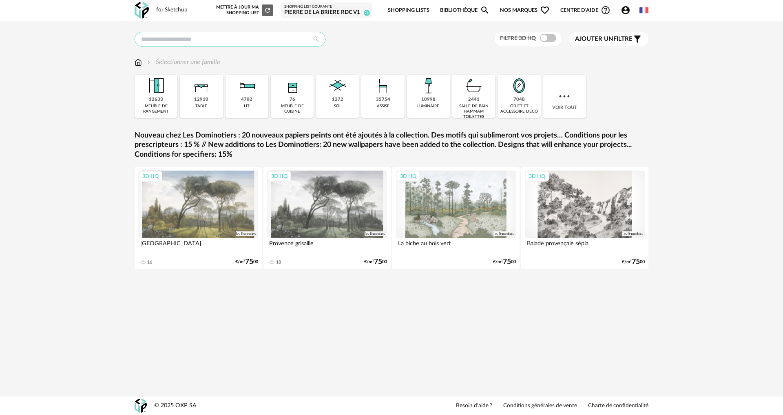
click at [181, 40] on input "text" at bounding box center [230, 39] width 191 height 15
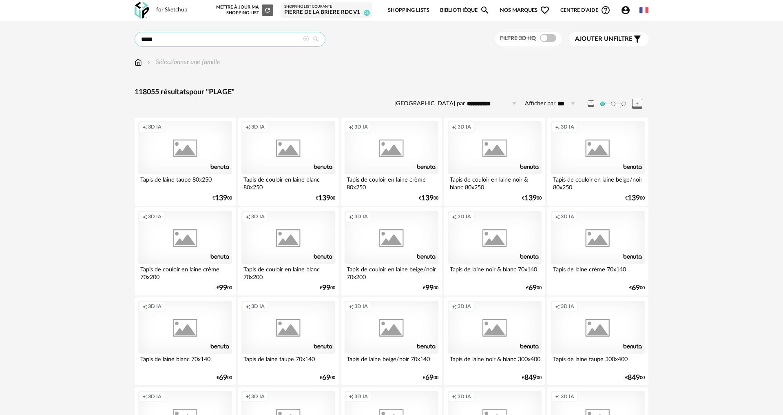
type input "*****"
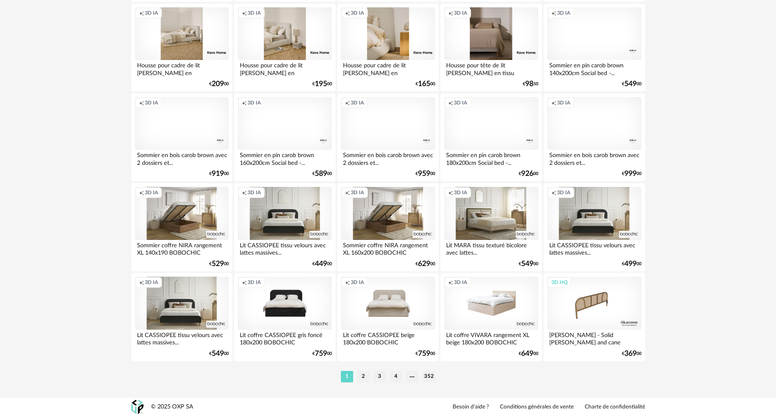
scroll to position [1550, 0]
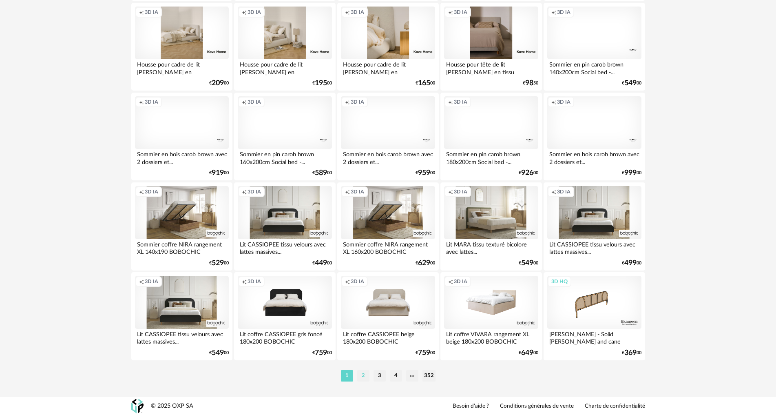
click at [366, 373] on li "2" at bounding box center [363, 375] width 12 height 11
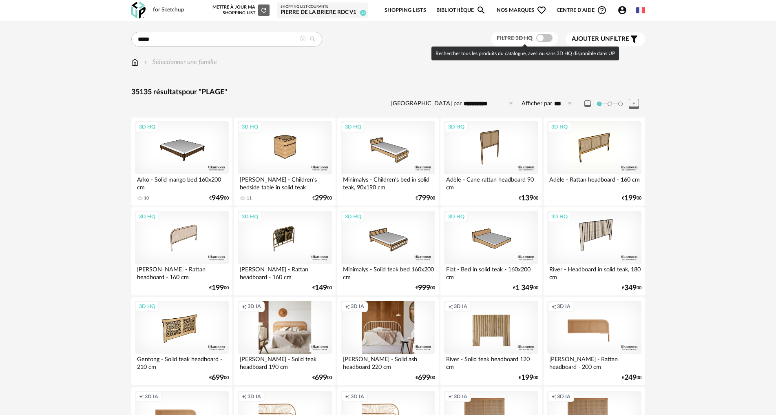
click at [542, 37] on span at bounding box center [544, 38] width 16 height 8
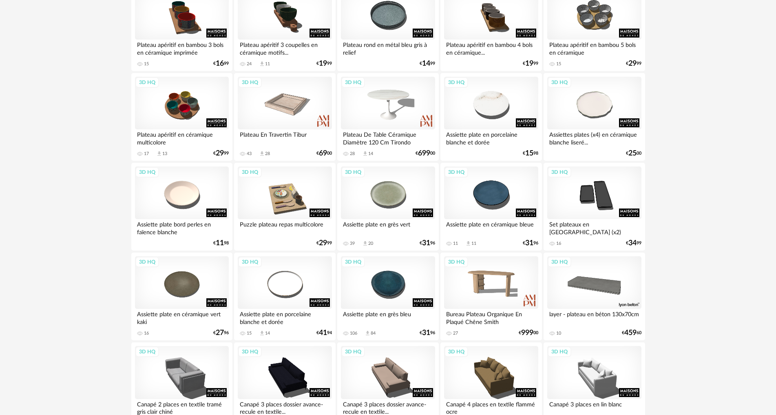
scroll to position [1550, 0]
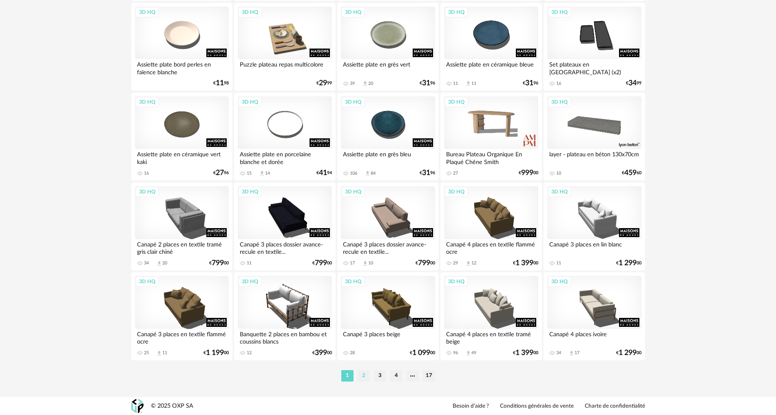
click at [366, 375] on li "2" at bounding box center [364, 375] width 12 height 11
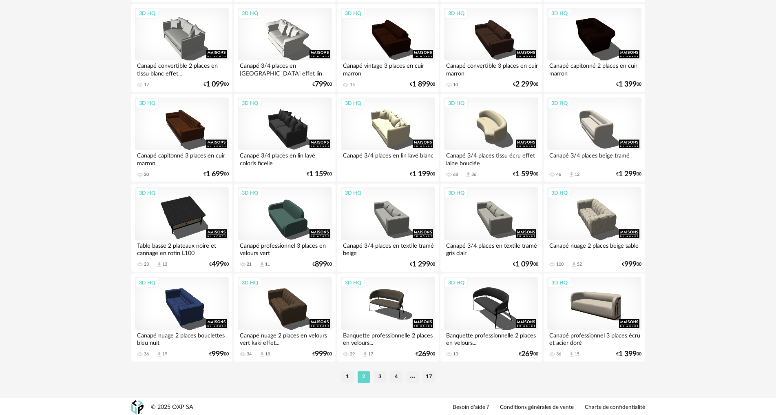
scroll to position [1550, 0]
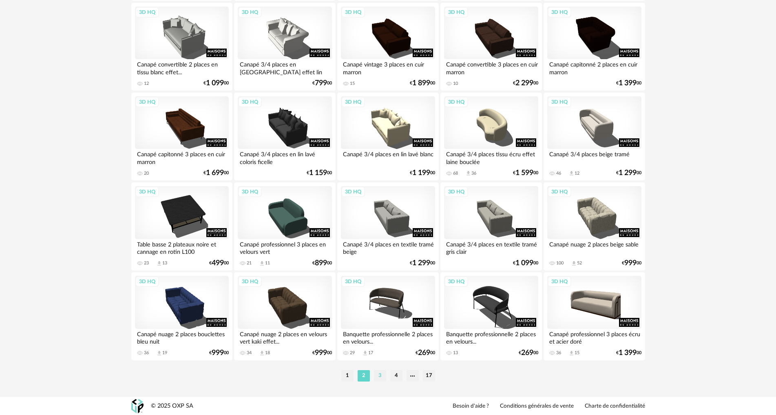
click at [379, 372] on li "3" at bounding box center [380, 375] width 12 height 11
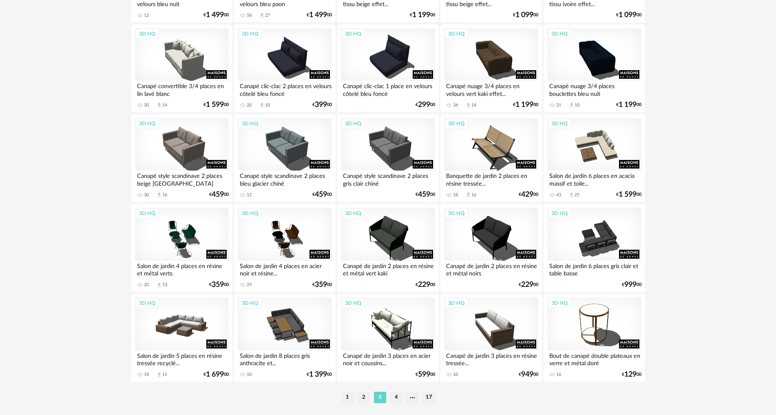
scroll to position [1550, 0]
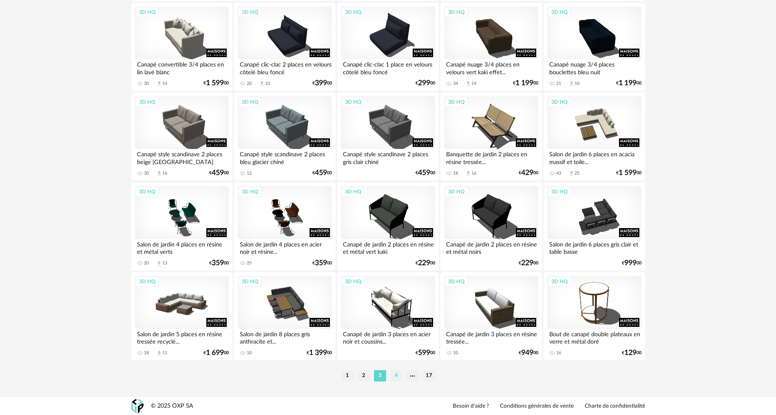
click at [395, 374] on li "4" at bounding box center [396, 375] width 12 height 11
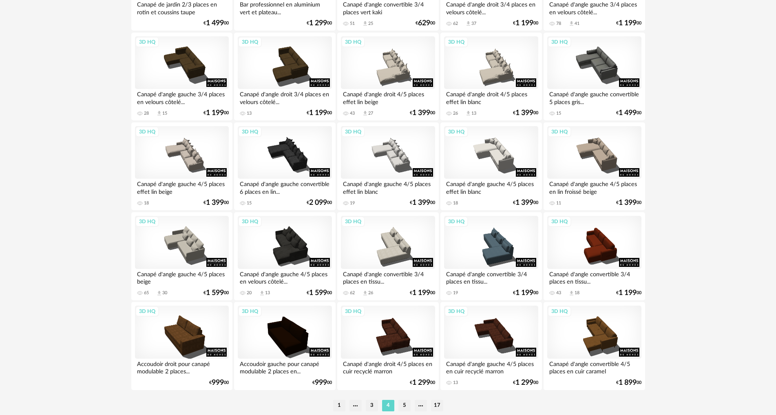
scroll to position [1550, 0]
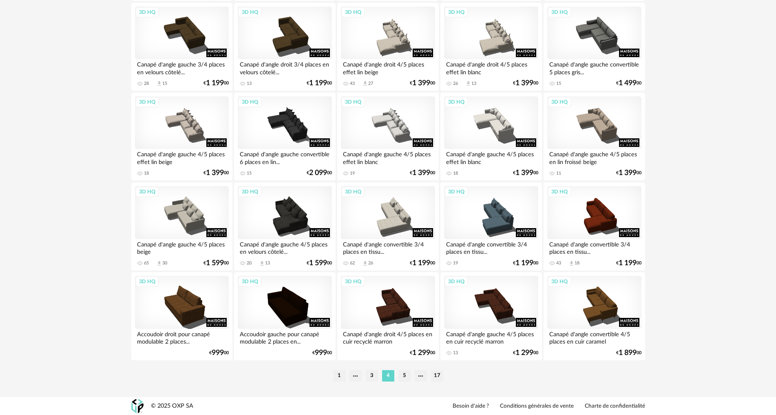
click at [408, 374] on li "5" at bounding box center [404, 375] width 12 height 11
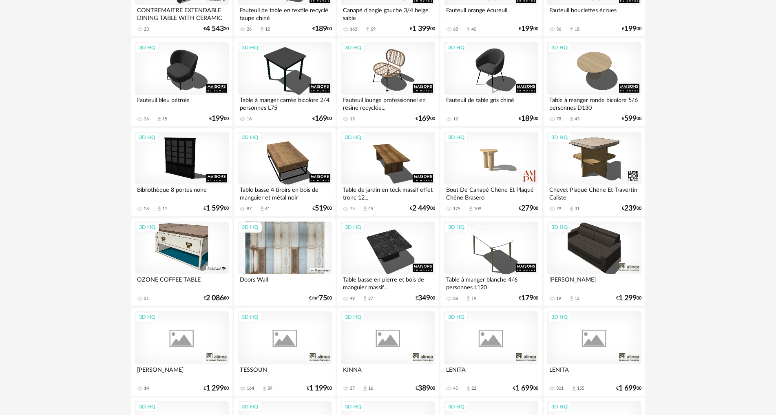
scroll to position [1427, 0]
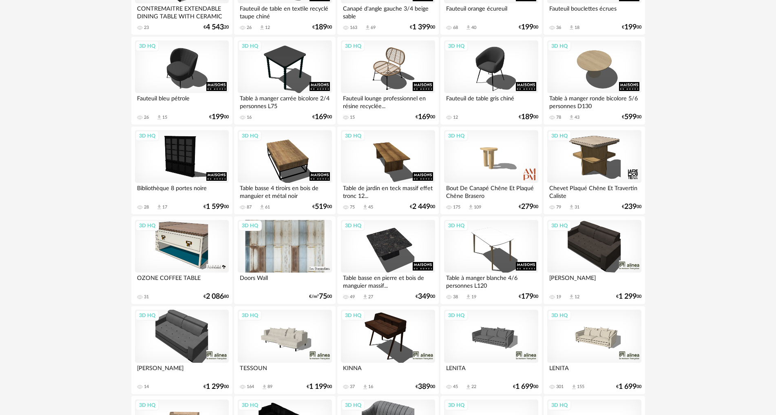
click at [287, 255] on div "3D HQ" at bounding box center [285, 246] width 94 height 53
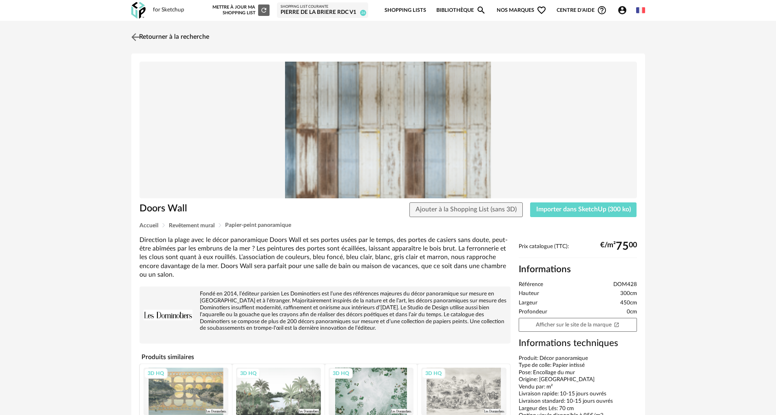
drag, startPoint x: 141, startPoint y: 33, endPoint x: 144, endPoint y: 44, distance: 11.0
click at [141, 33] on link "Retourner à la recherche" at bounding box center [169, 37] width 80 height 18
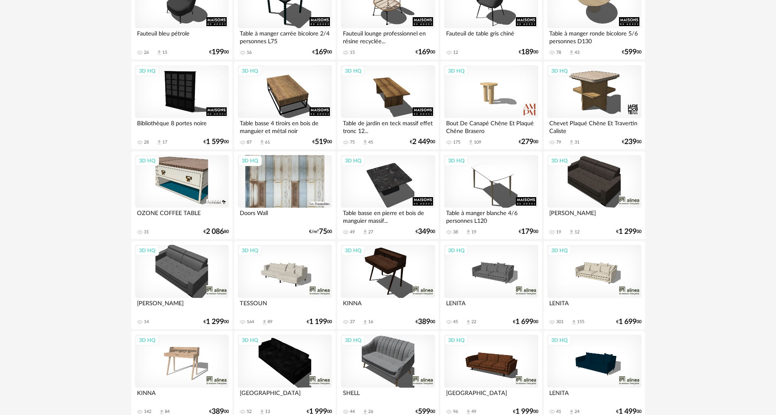
scroll to position [1550, 0]
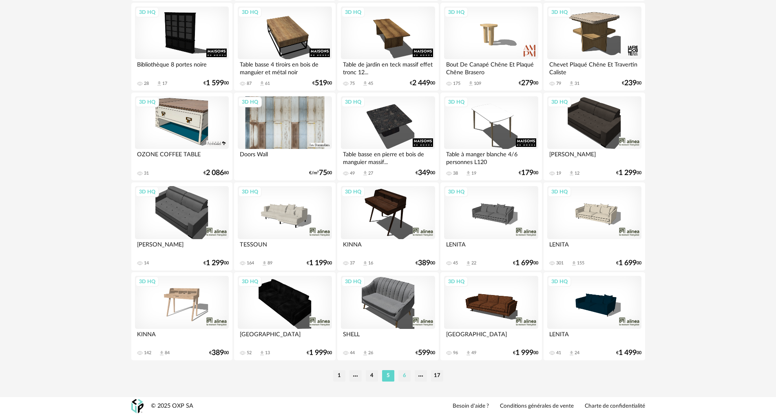
click at [404, 375] on li "6" at bounding box center [404, 375] width 12 height 11
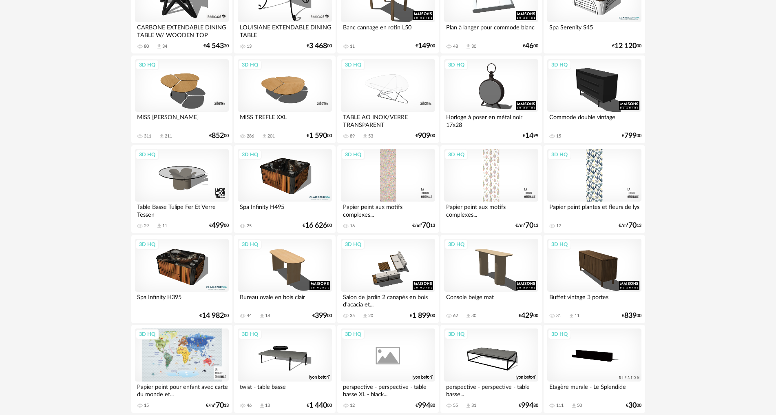
scroll to position [1550, 0]
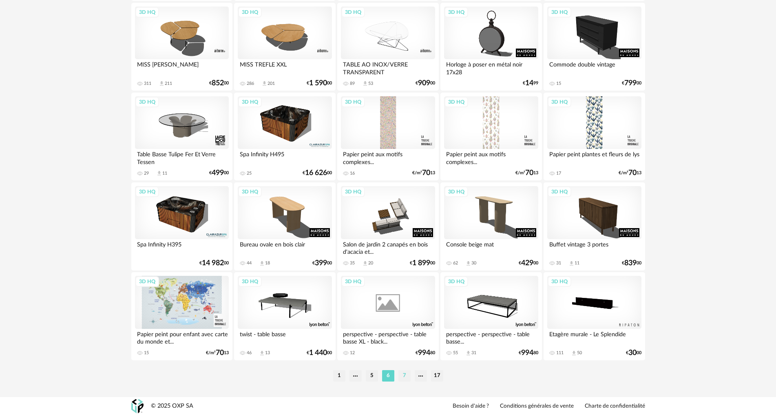
click at [405, 374] on li "7" at bounding box center [404, 375] width 12 height 11
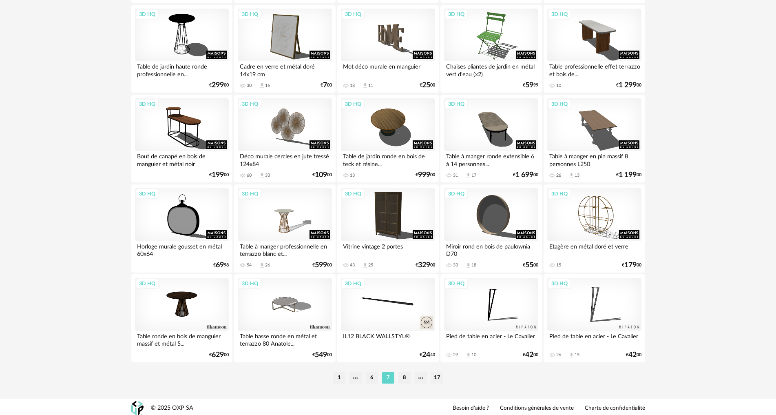
scroll to position [1550, 0]
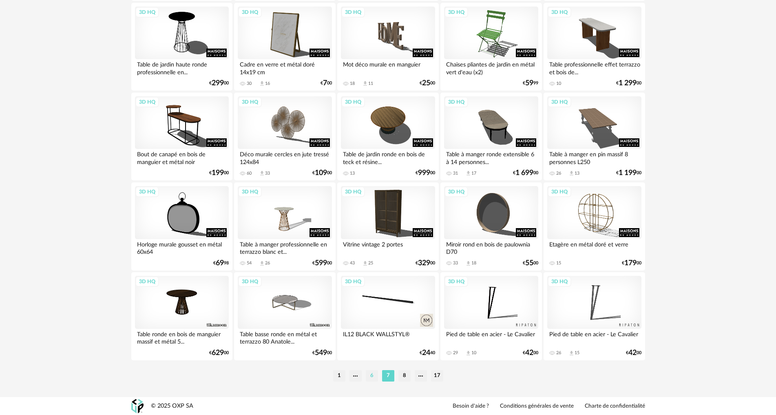
click at [375, 375] on li "6" at bounding box center [372, 375] width 12 height 11
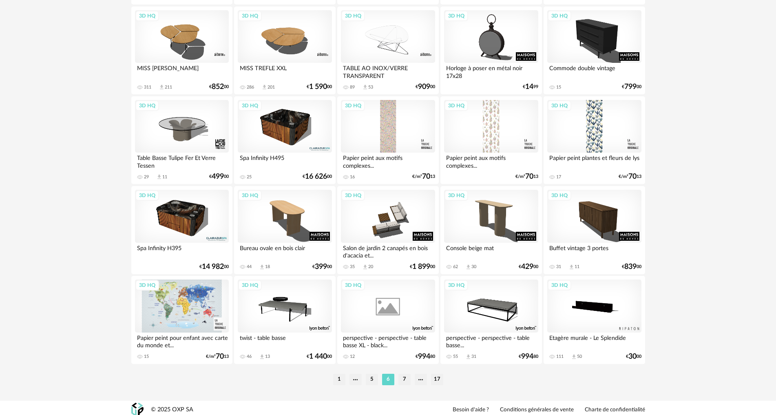
scroll to position [1550, 0]
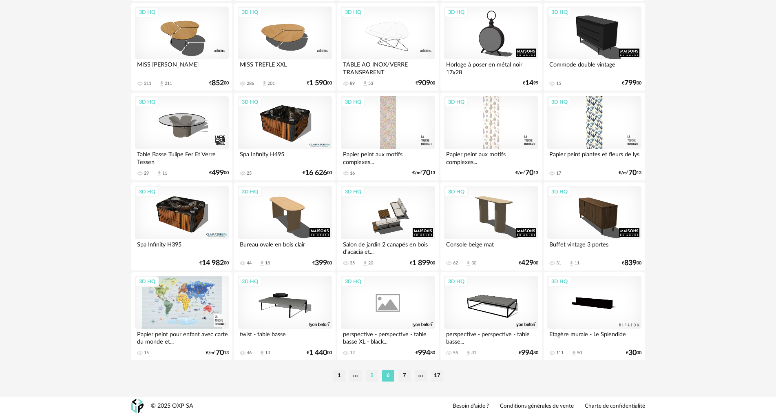
click at [369, 375] on li "5" at bounding box center [372, 375] width 12 height 11
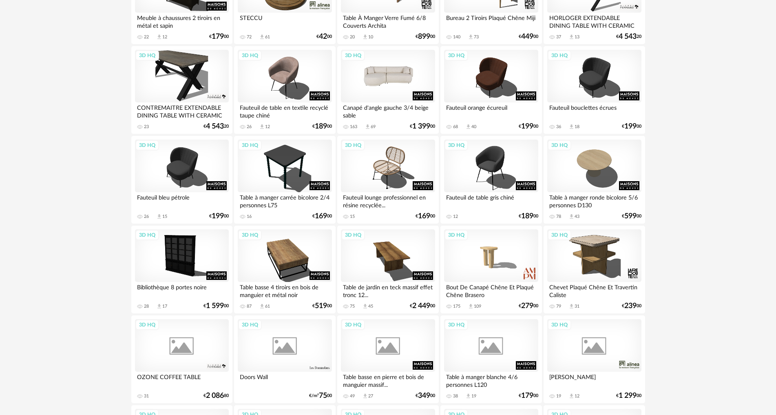
scroll to position [1345, 0]
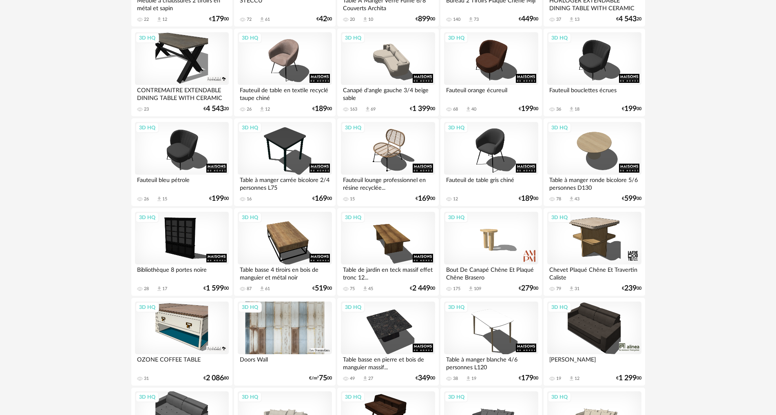
click at [300, 328] on div "3D HQ" at bounding box center [285, 327] width 94 height 53
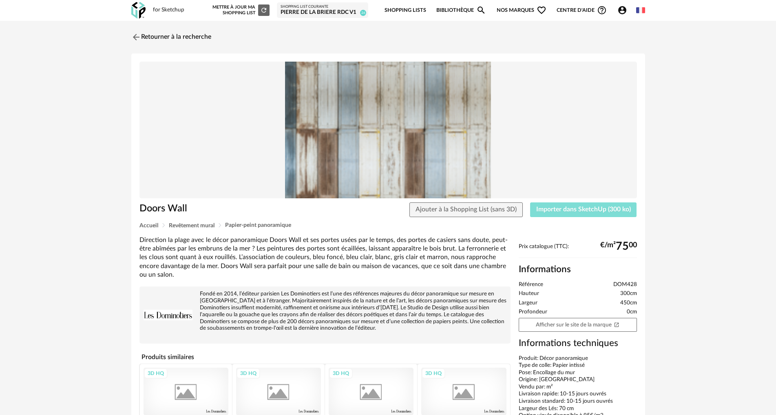
click at [573, 212] on span "Importer dans SketchUp (300 ko)" at bounding box center [583, 209] width 95 height 7
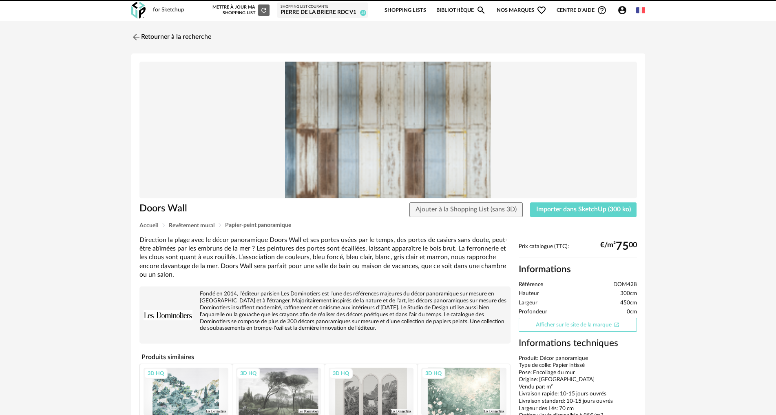
click at [554, 328] on link "Afficher sur le site de la marque Open In New icon" at bounding box center [578, 325] width 118 height 14
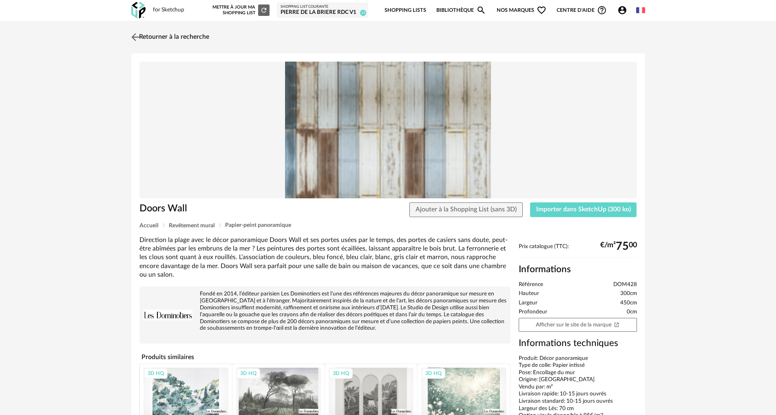
drag, startPoint x: 179, startPoint y: 37, endPoint x: 174, endPoint y: 38, distance: 4.9
click at [179, 37] on link "Retourner à la recherche" at bounding box center [171, 37] width 80 height 18
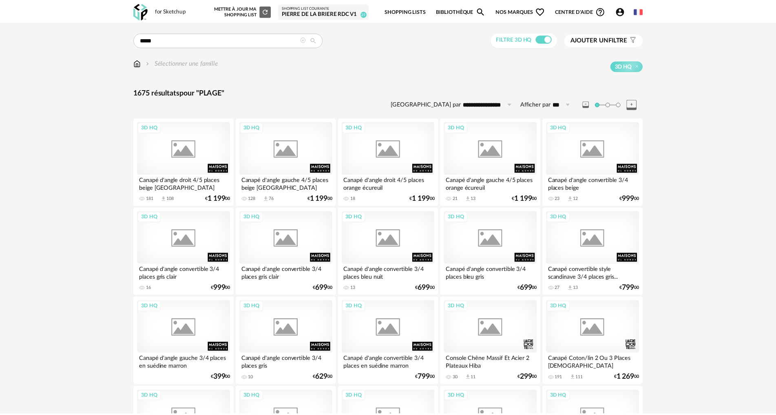
scroll to position [1478, 0]
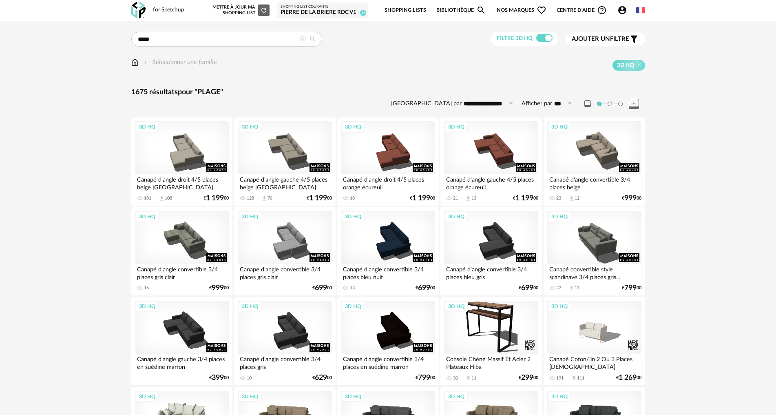
click at [301, 38] on icon at bounding box center [303, 39] width 6 height 6
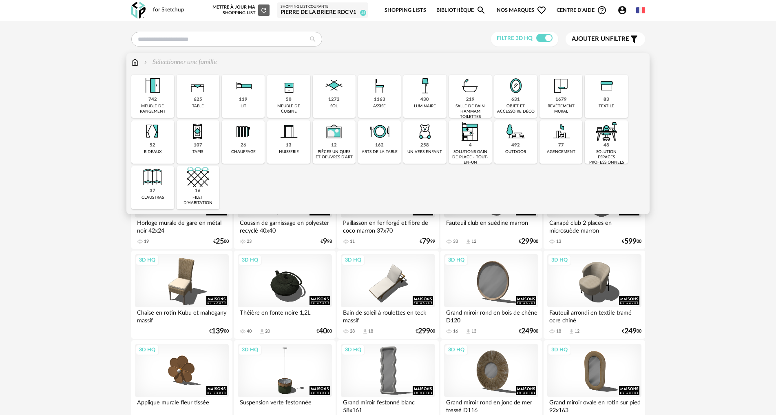
click at [513, 95] on img at bounding box center [516, 86] width 22 height 22
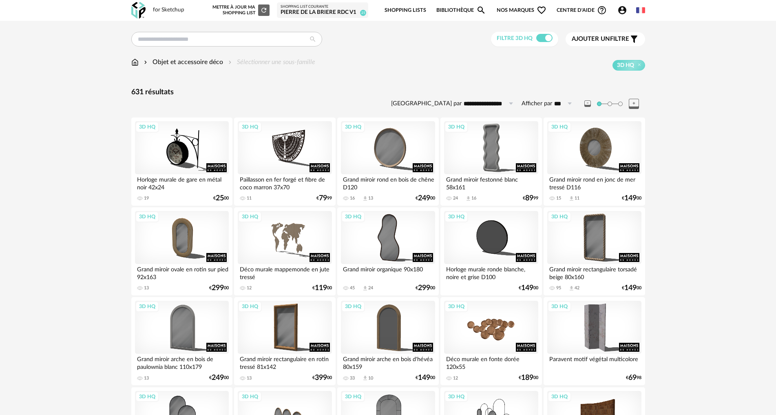
click at [504, 332] on div "3D HQ" at bounding box center [491, 326] width 94 height 53
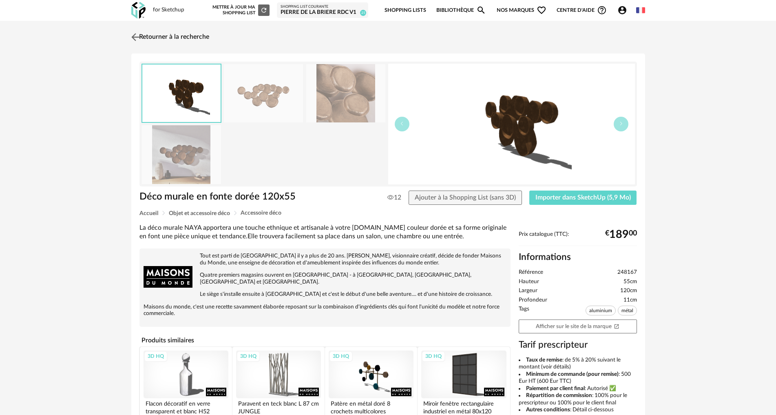
click at [134, 37] on img at bounding box center [135, 37] width 12 height 12
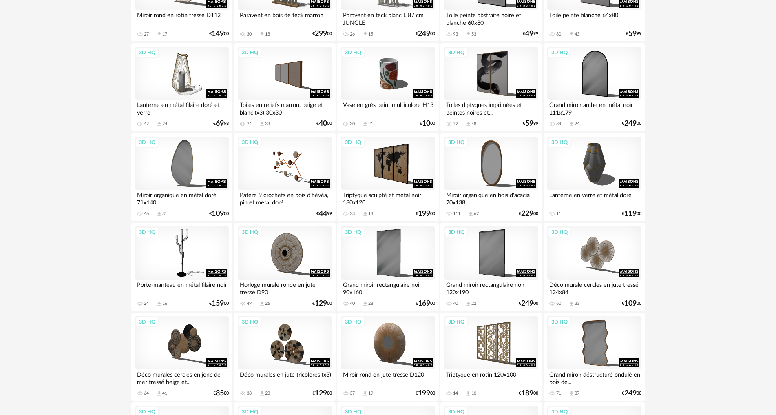
scroll to position [652, 0]
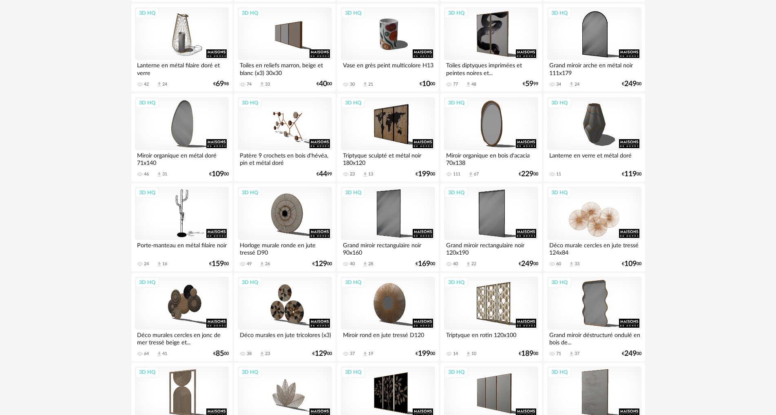
click at [596, 221] on div "3D HQ" at bounding box center [594, 213] width 94 height 53
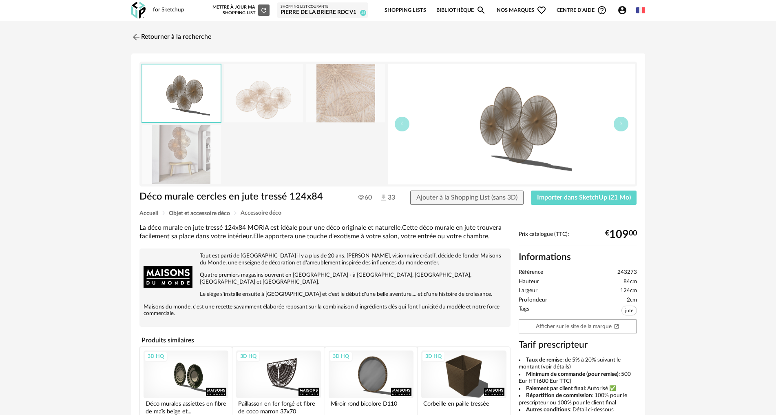
click at [190, 148] on img at bounding box center [181, 154] width 79 height 58
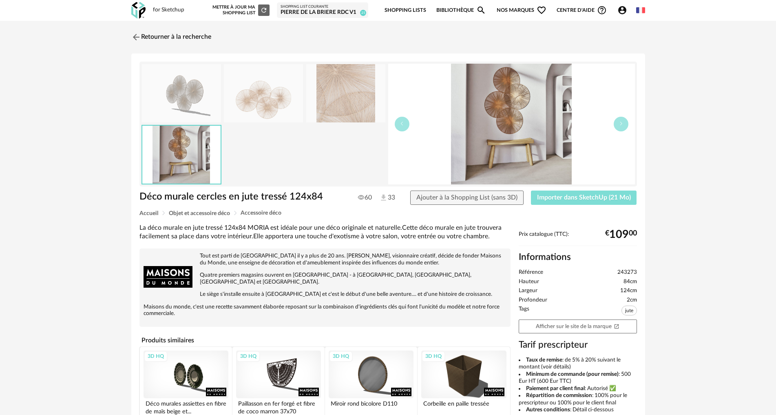
click at [572, 197] on span "Importer dans SketchUp (21 Mo)" at bounding box center [584, 197] width 94 height 7
click at [150, 35] on link "Retourner à la recherche" at bounding box center [169, 37] width 80 height 18
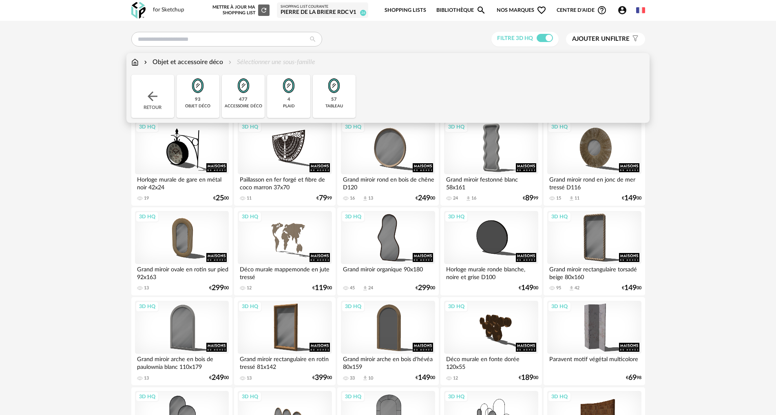
click at [156, 98] on img at bounding box center [152, 96] width 15 height 15
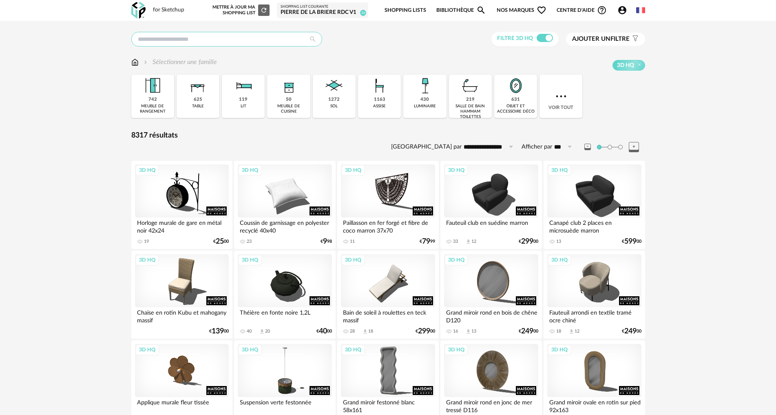
click at [162, 41] on input "text" at bounding box center [226, 39] width 191 height 15
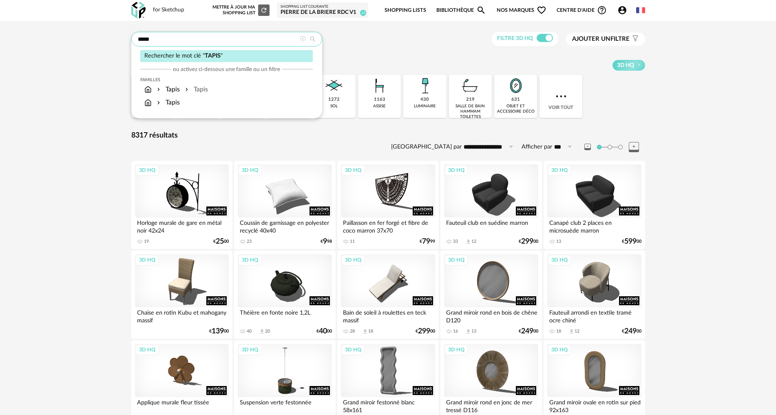
type input "*****"
type input "**********"
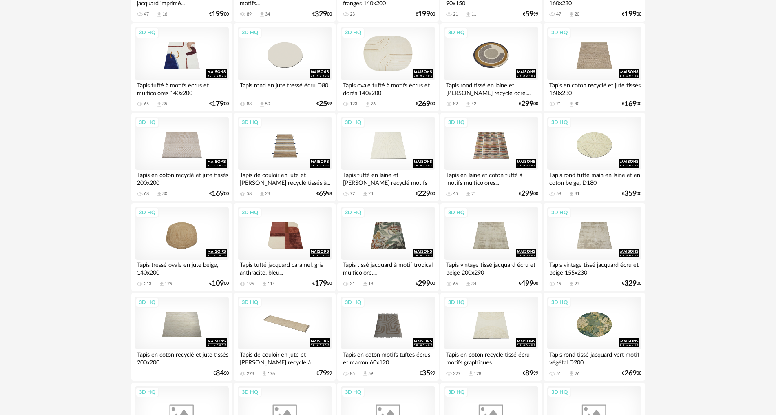
scroll to position [1141, 0]
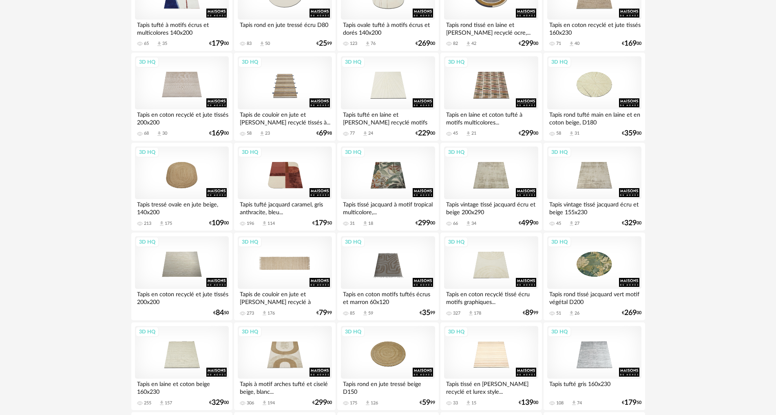
click at [294, 265] on div "3D HQ" at bounding box center [285, 262] width 94 height 53
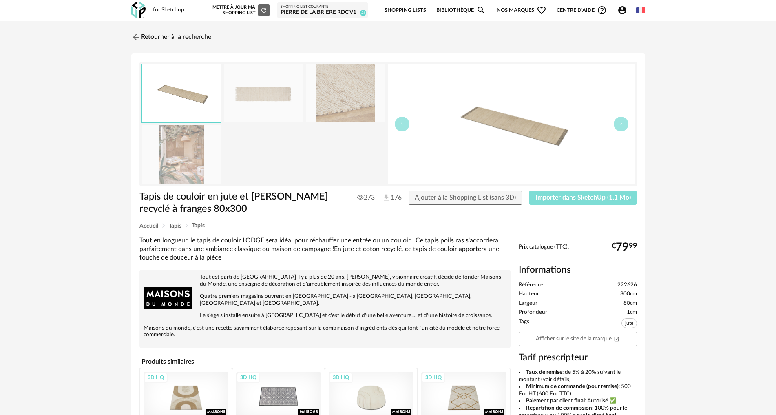
click at [577, 202] on button "Importer dans SketchUp (1,1 Mo)" at bounding box center [583, 197] width 108 height 15
